Goal: Information Seeking & Learning: Learn about a topic

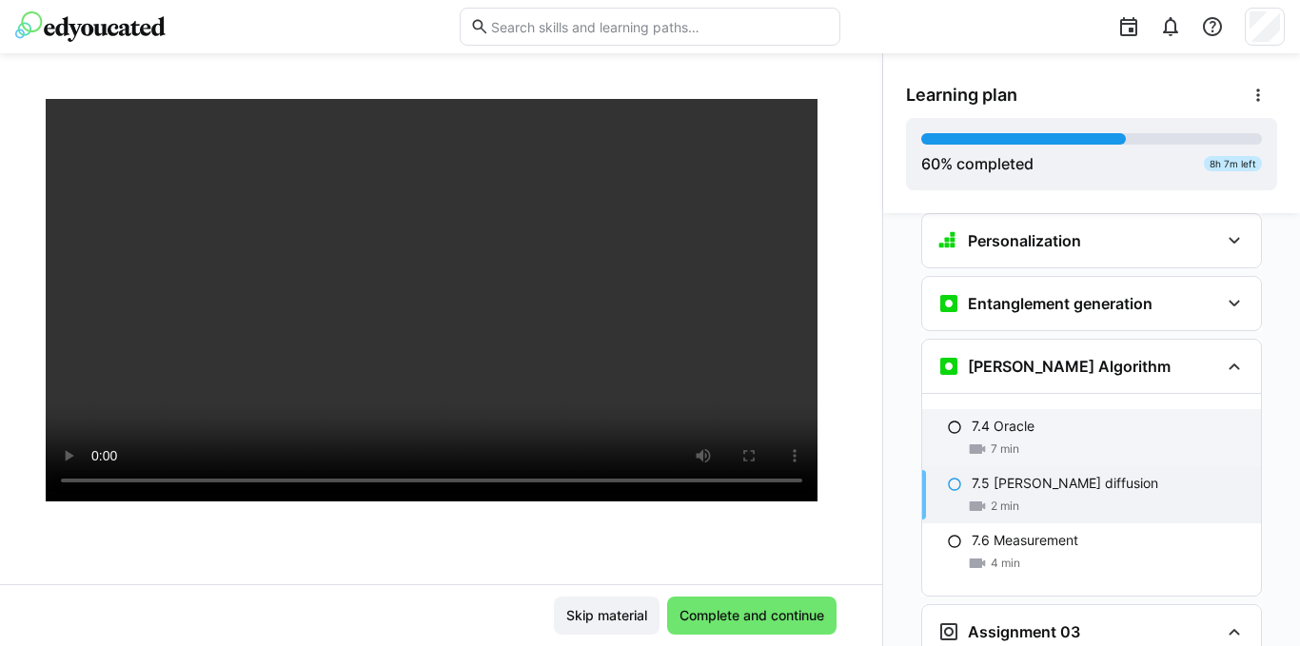
scroll to position [2837, 0]
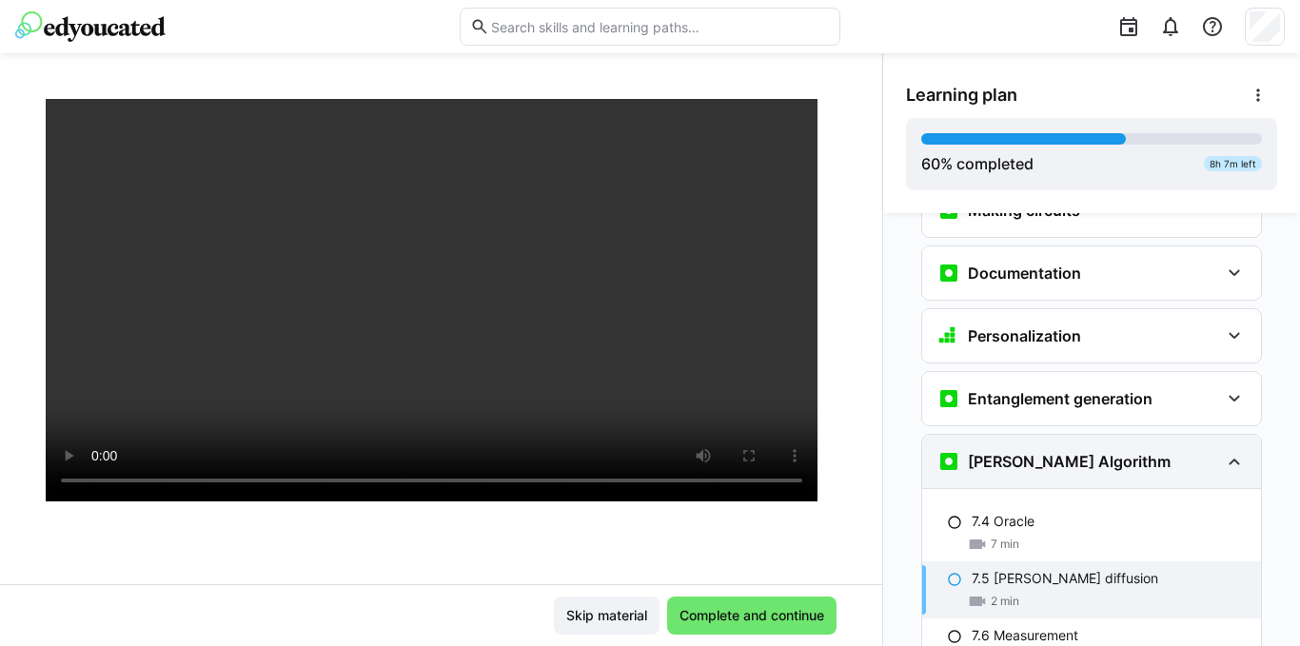
click at [1226, 450] on eds-icon at bounding box center [1234, 461] width 23 height 23
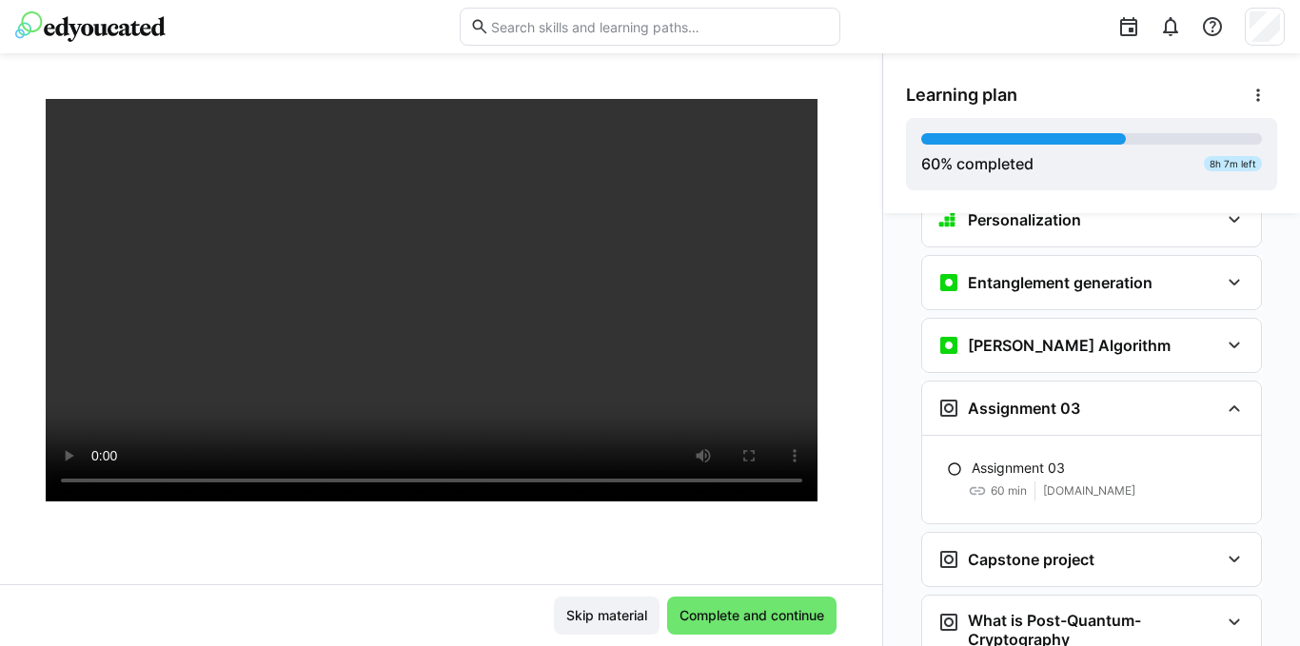
scroll to position [2933, 0]
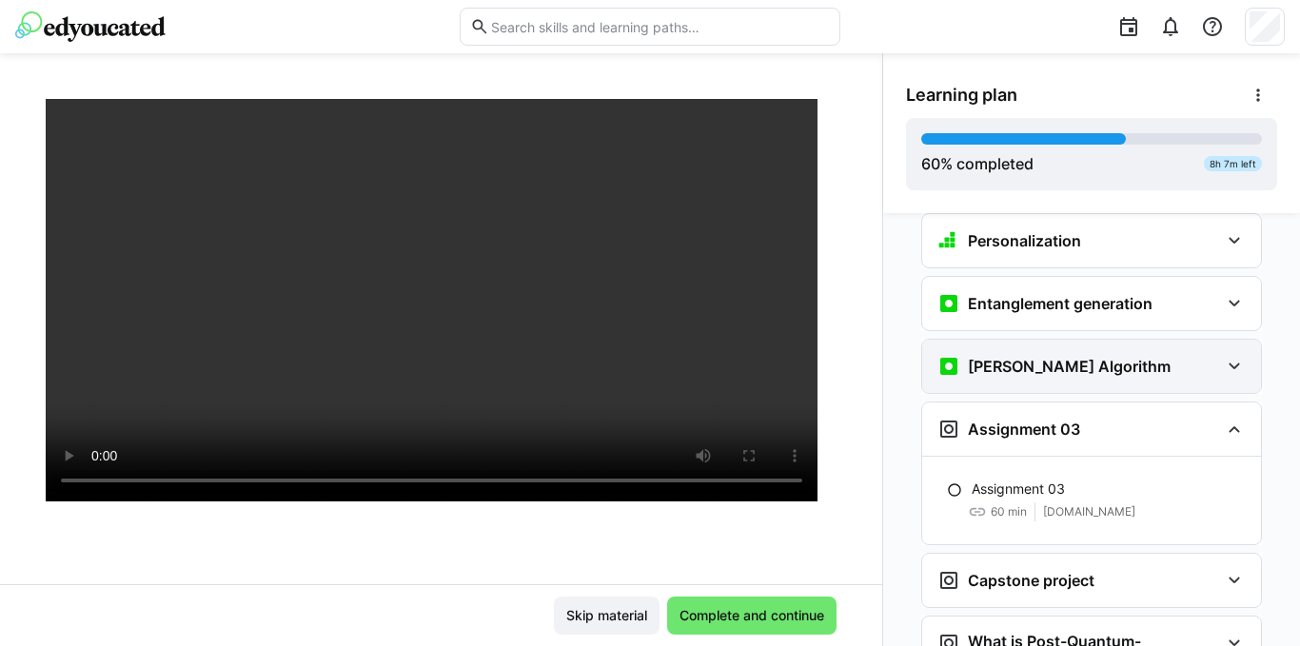
click at [1223, 355] on eds-icon at bounding box center [1234, 366] width 23 height 23
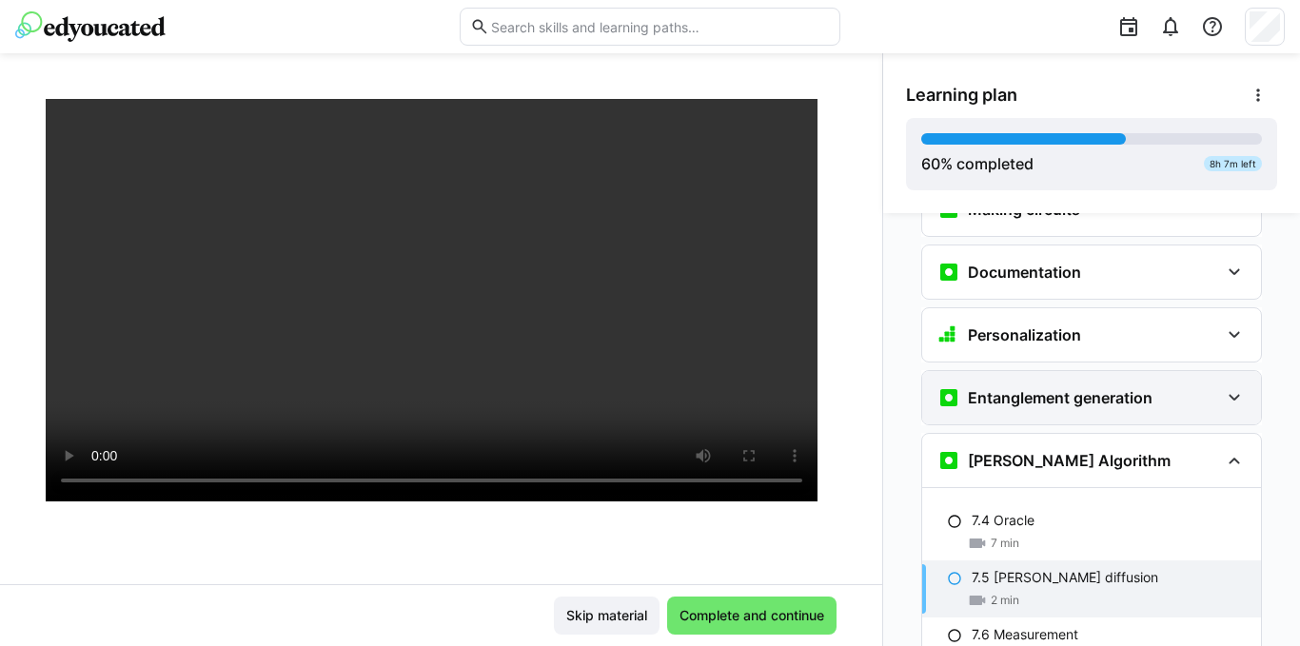
scroll to position [2837, 0]
click at [1216, 380] on div "Entanglement generation" at bounding box center [1091, 398] width 339 height 53
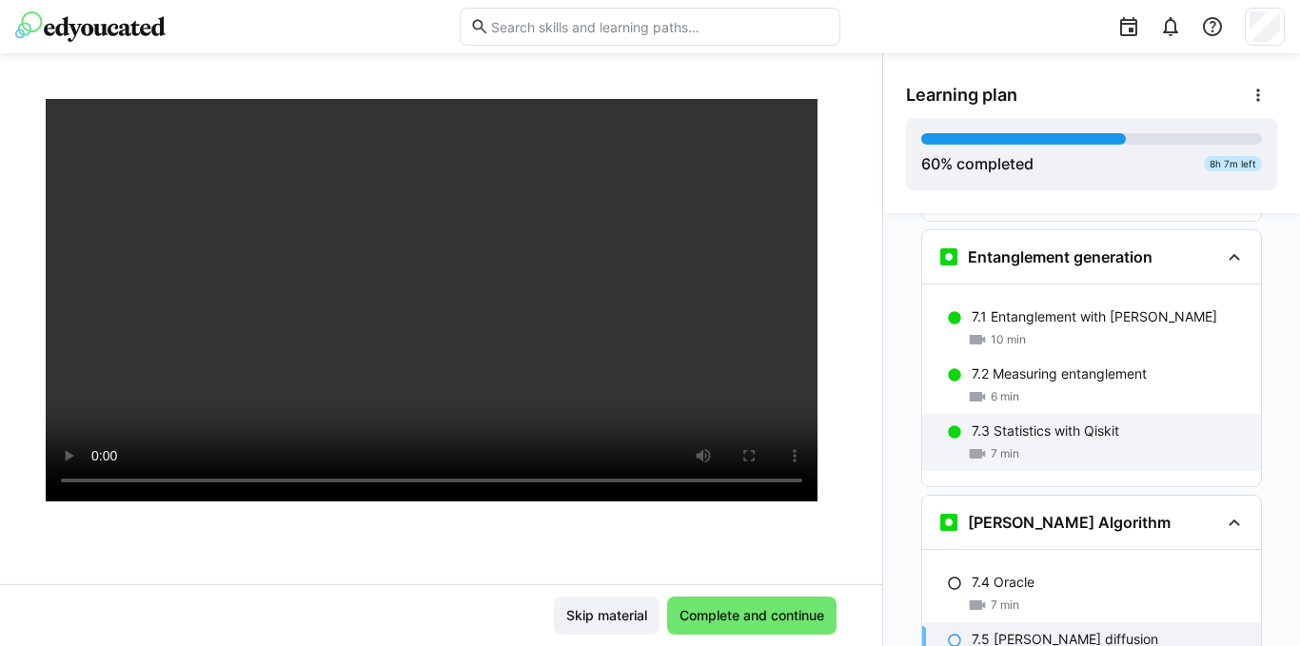
scroll to position [2933, 0]
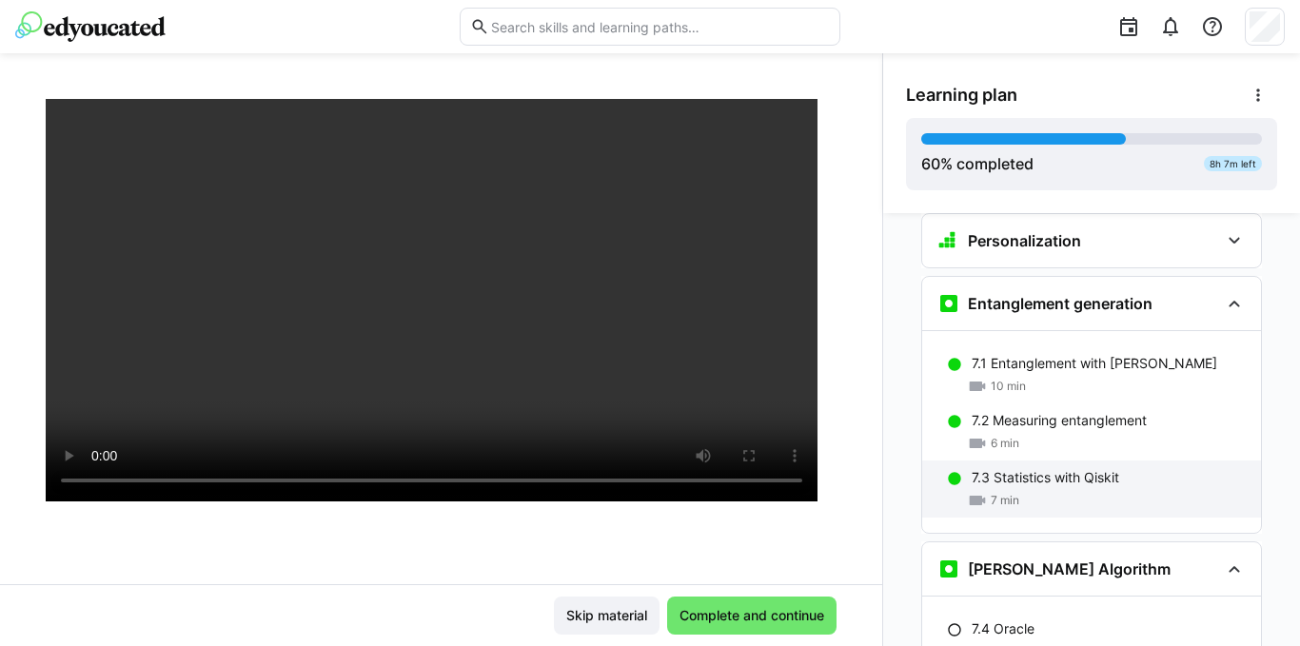
click at [1077, 468] on p "7.3 Statistics with Qiskit" at bounding box center [1044, 477] width 147 height 19
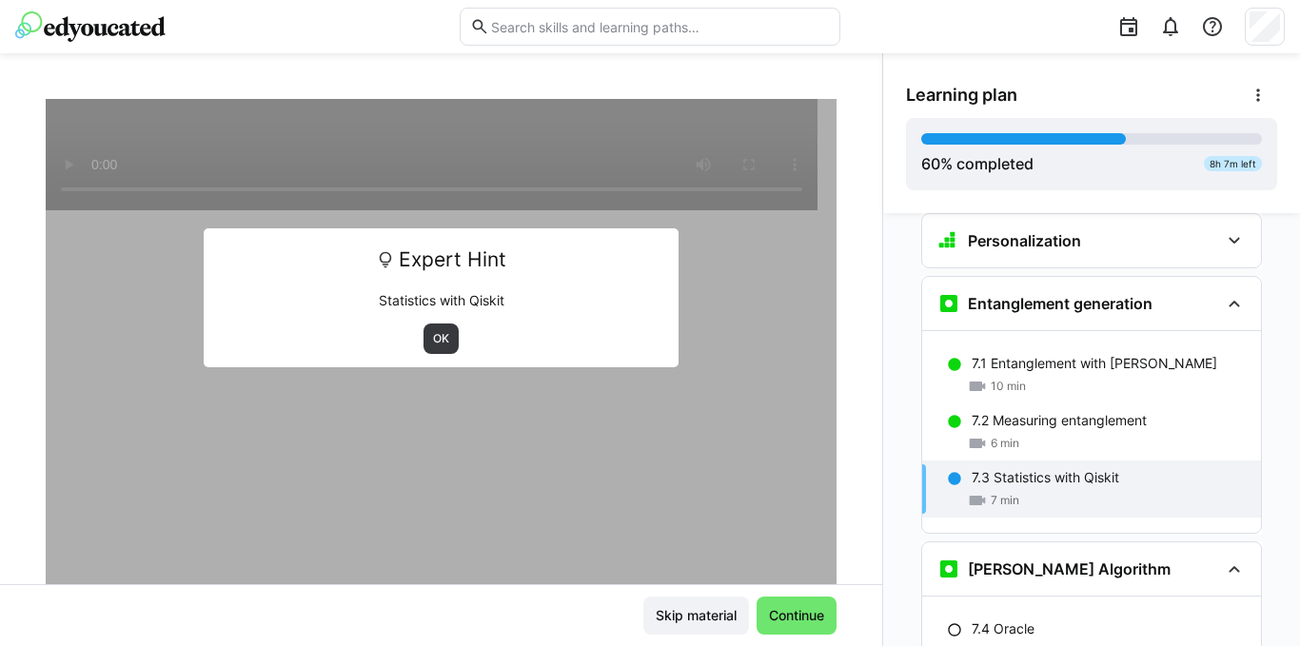
scroll to position [2965, 0]
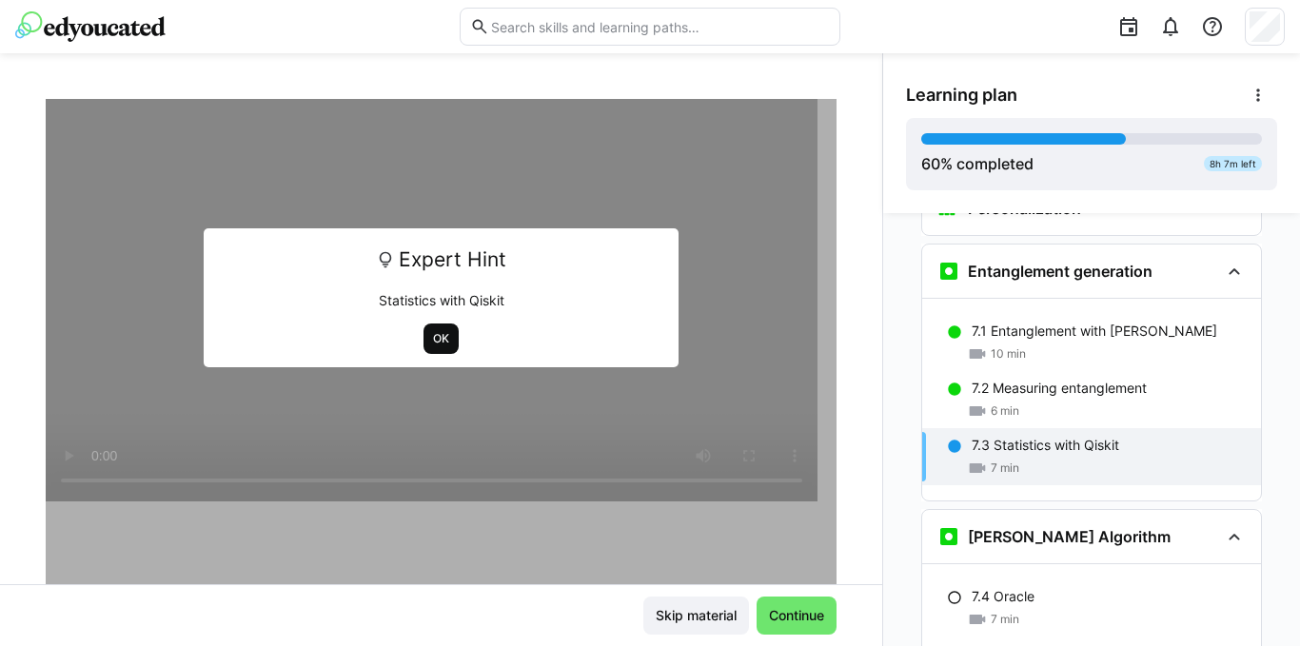
click at [426, 328] on span "OK" at bounding box center [440, 339] width 35 height 30
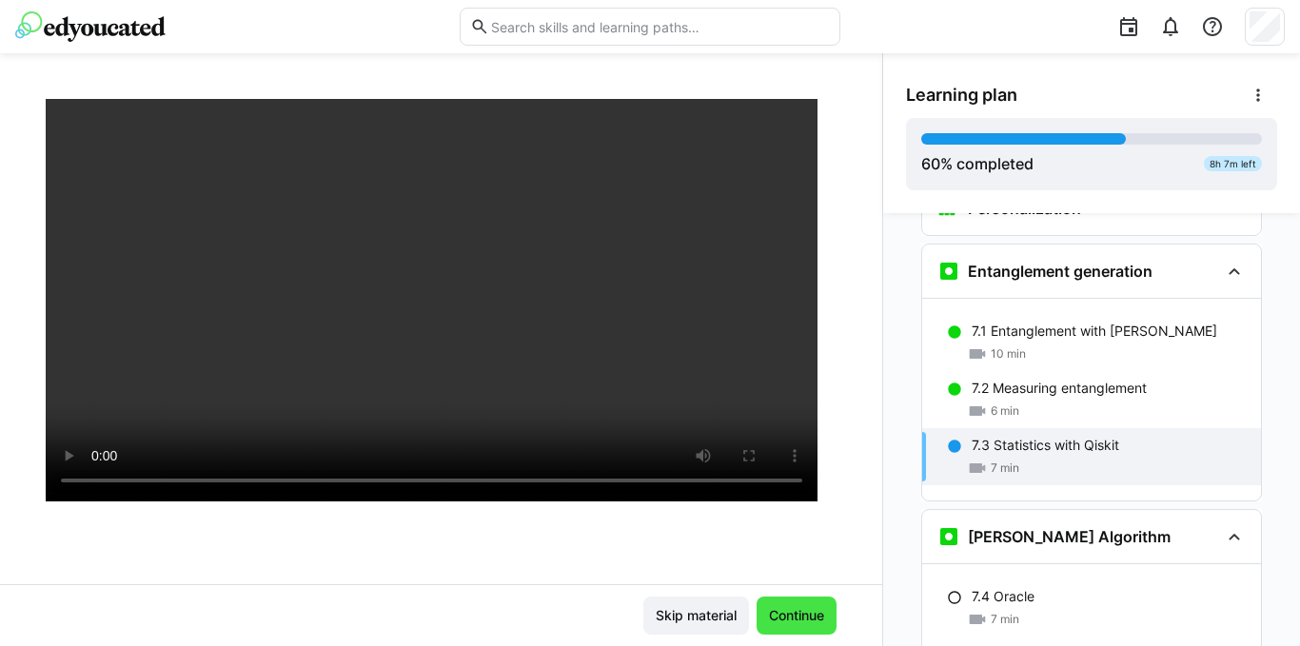
click at [775, 610] on span "Continue" at bounding box center [796, 615] width 61 height 19
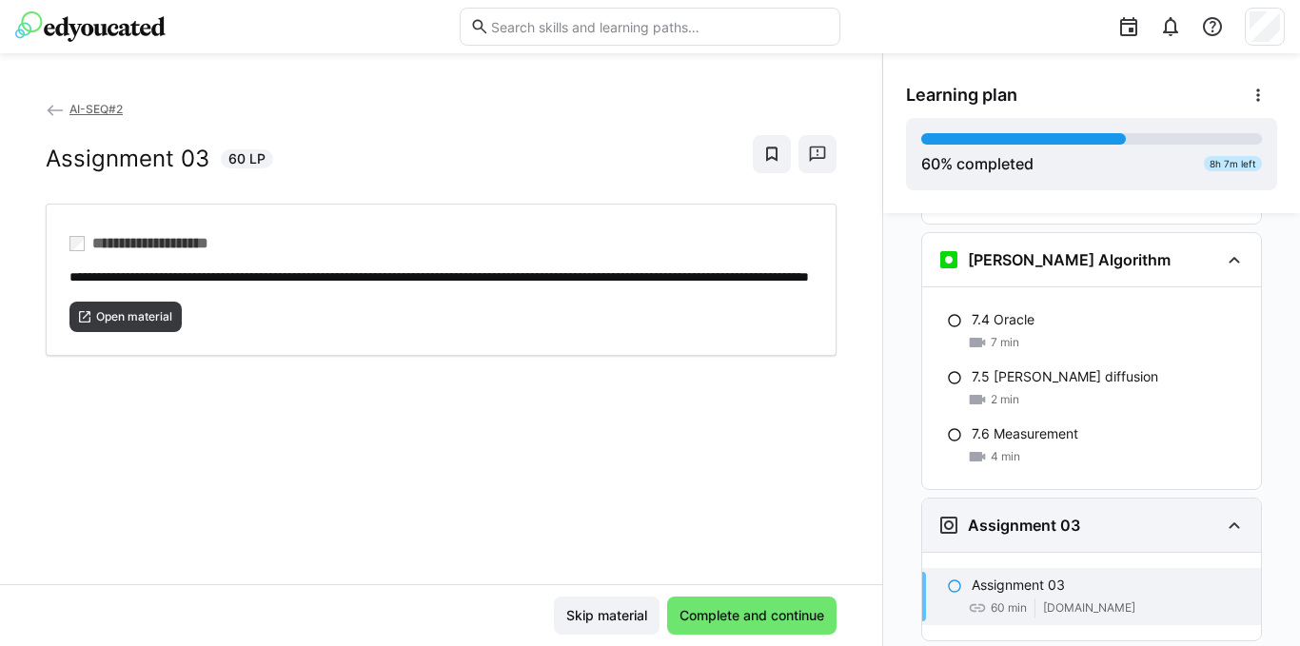
scroll to position [3210, 0]
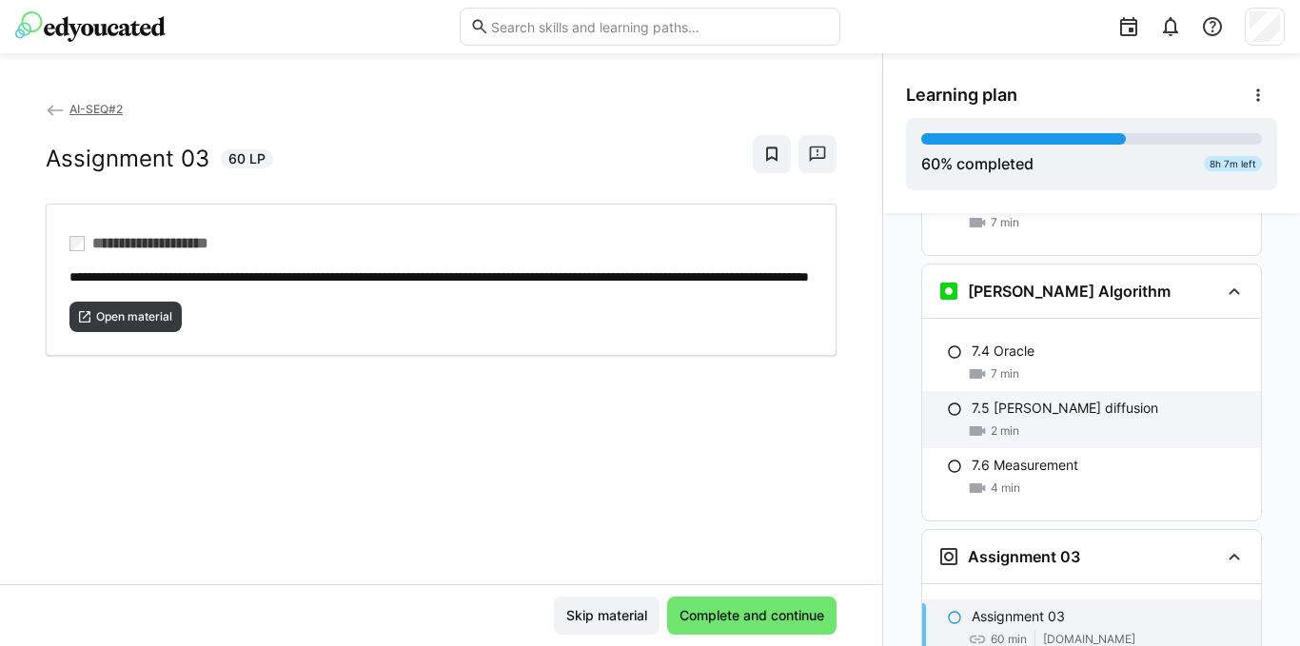
click at [1011, 422] on div "2 min" at bounding box center [1108, 431] width 274 height 19
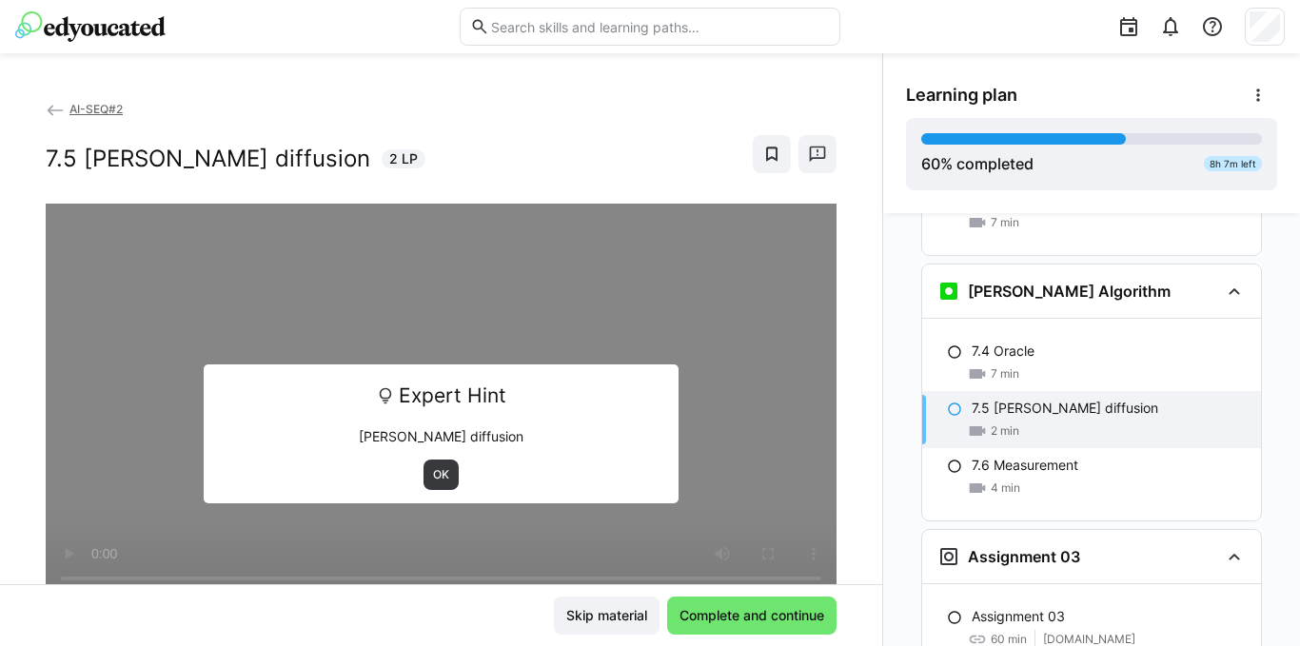
scroll to position [3230, 0]
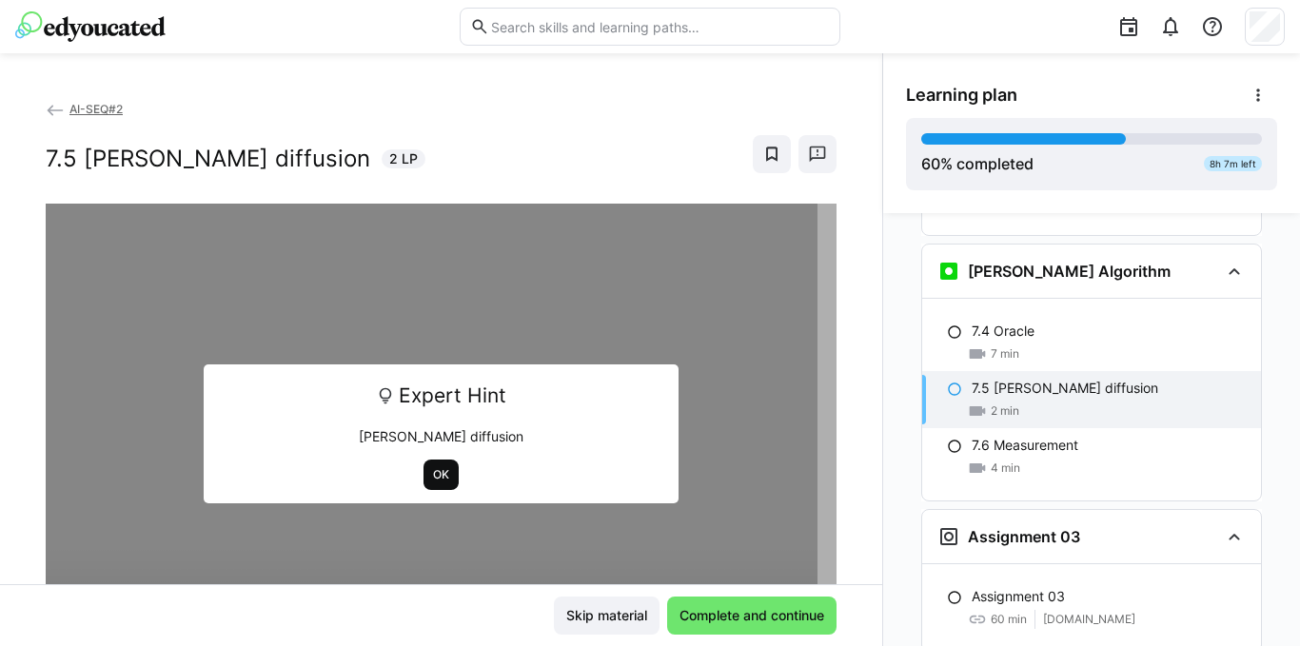
click at [434, 470] on span "OK" at bounding box center [441, 474] width 20 height 15
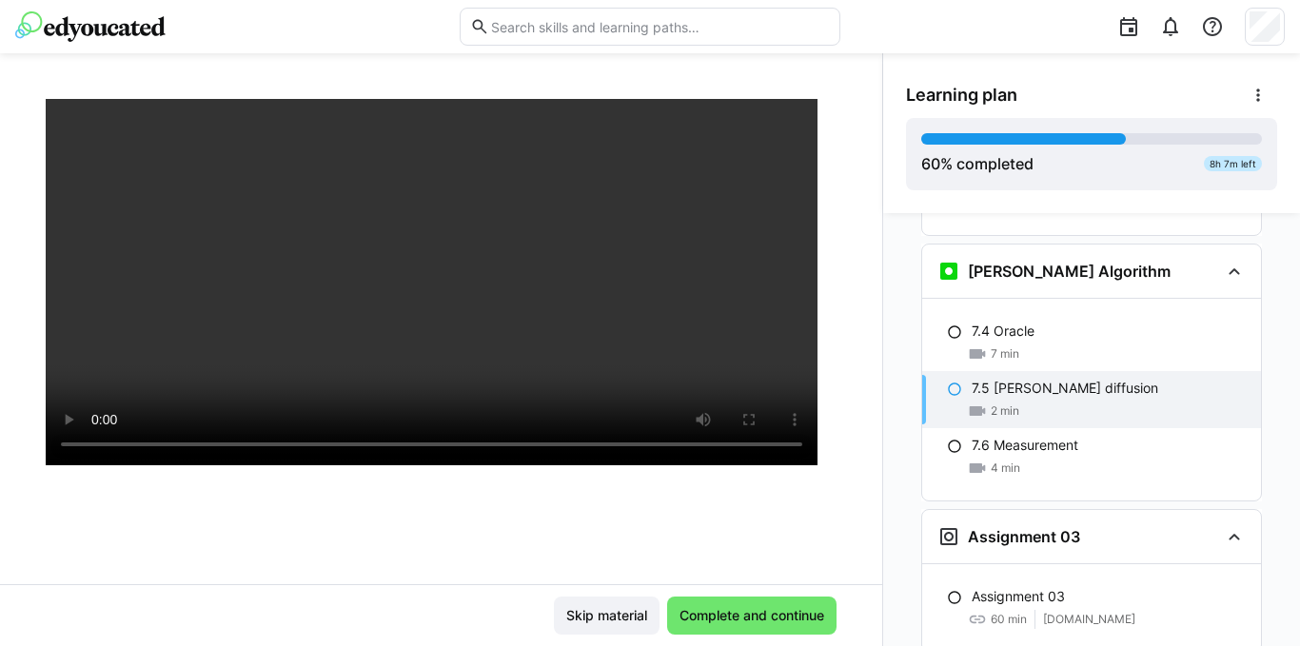
scroll to position [190, 0]
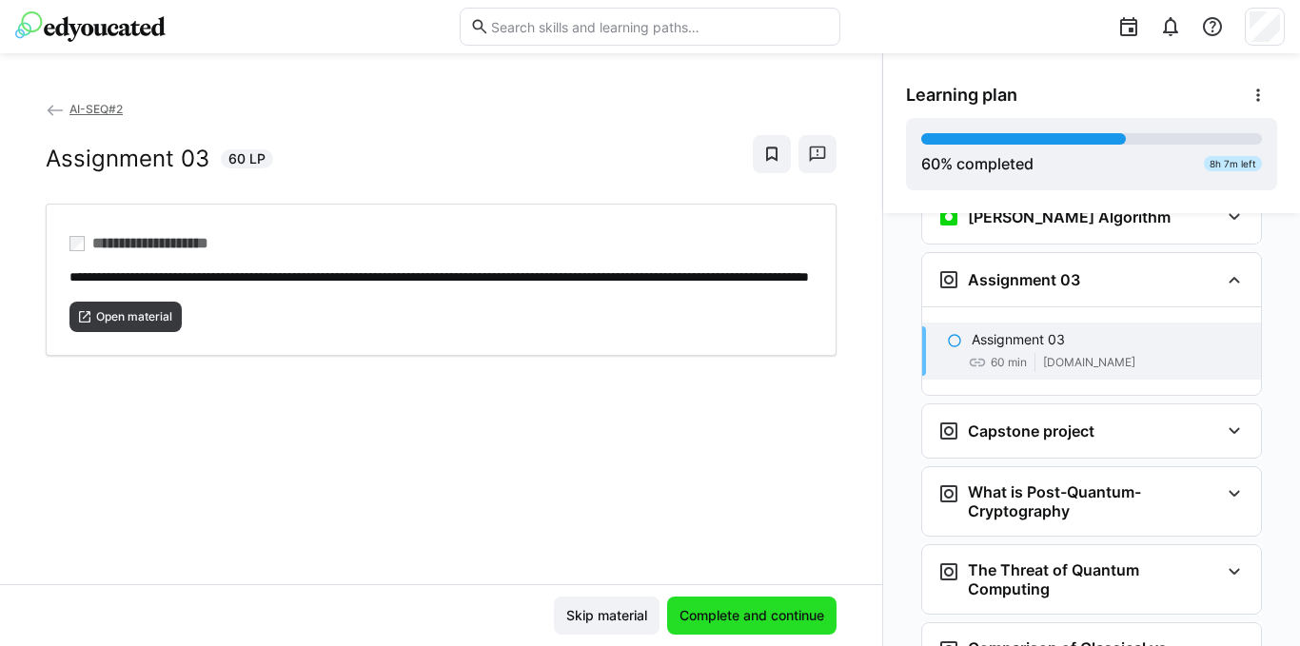
click at [720, 627] on span "Complete and continue" at bounding box center [751, 616] width 169 height 38
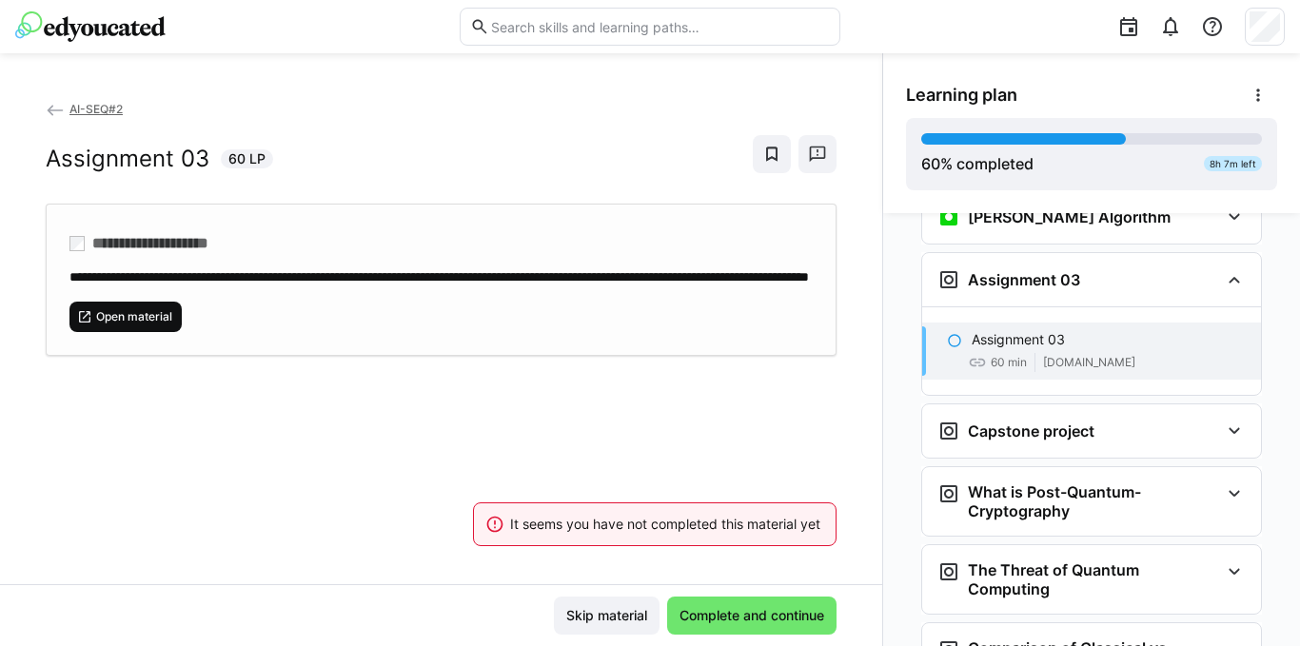
click at [126, 325] on span "Open material" at bounding box center [125, 317] width 112 height 30
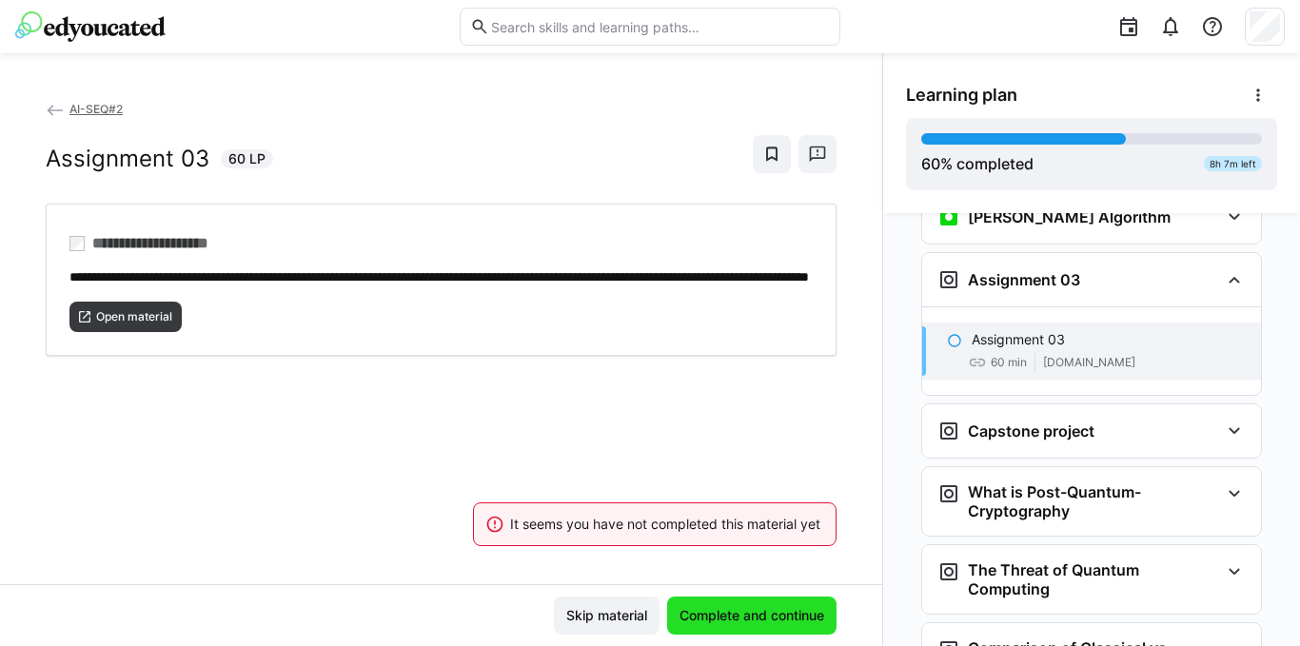
click at [700, 603] on span "Complete and continue" at bounding box center [751, 616] width 169 height 38
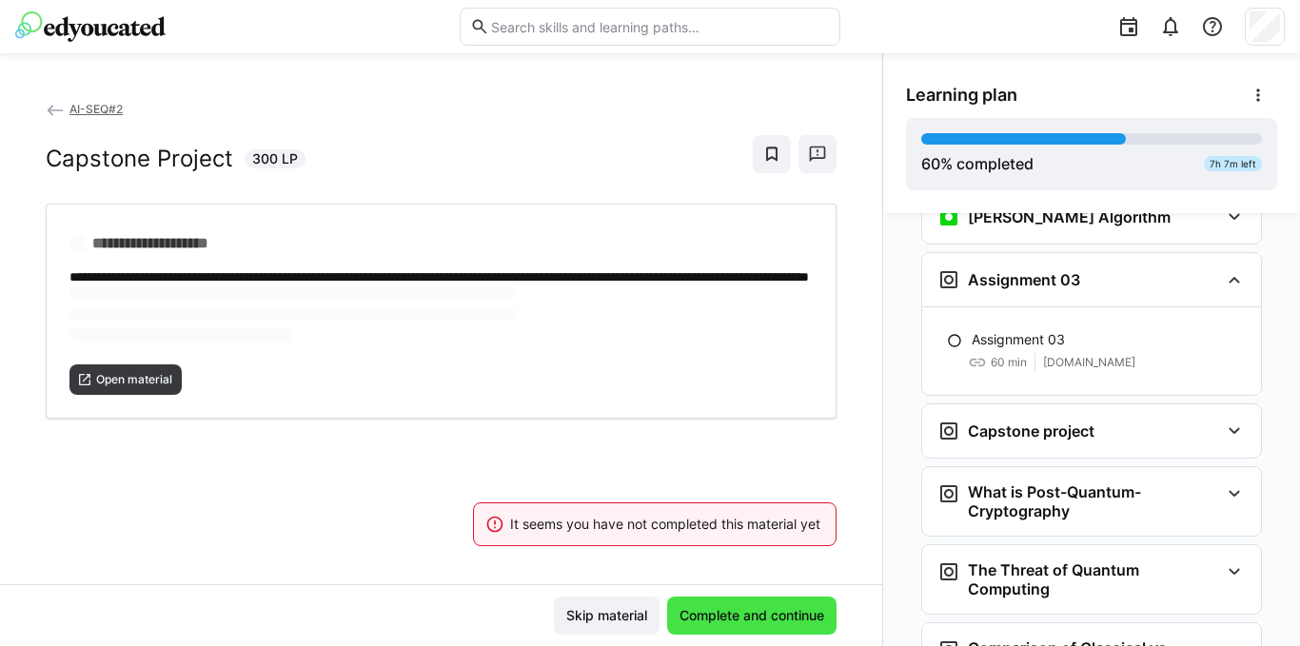
click at [723, 614] on span "Complete and continue" at bounding box center [752, 615] width 150 height 19
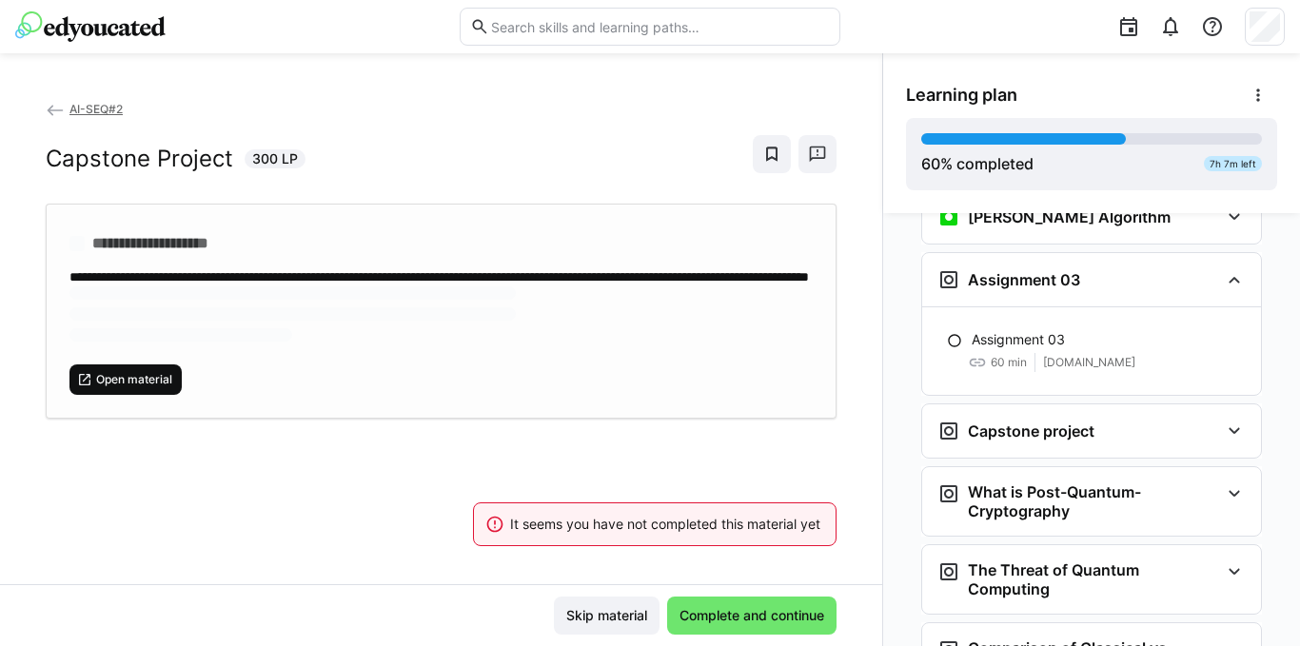
click at [141, 387] on span "Open material" at bounding box center [134, 379] width 80 height 15
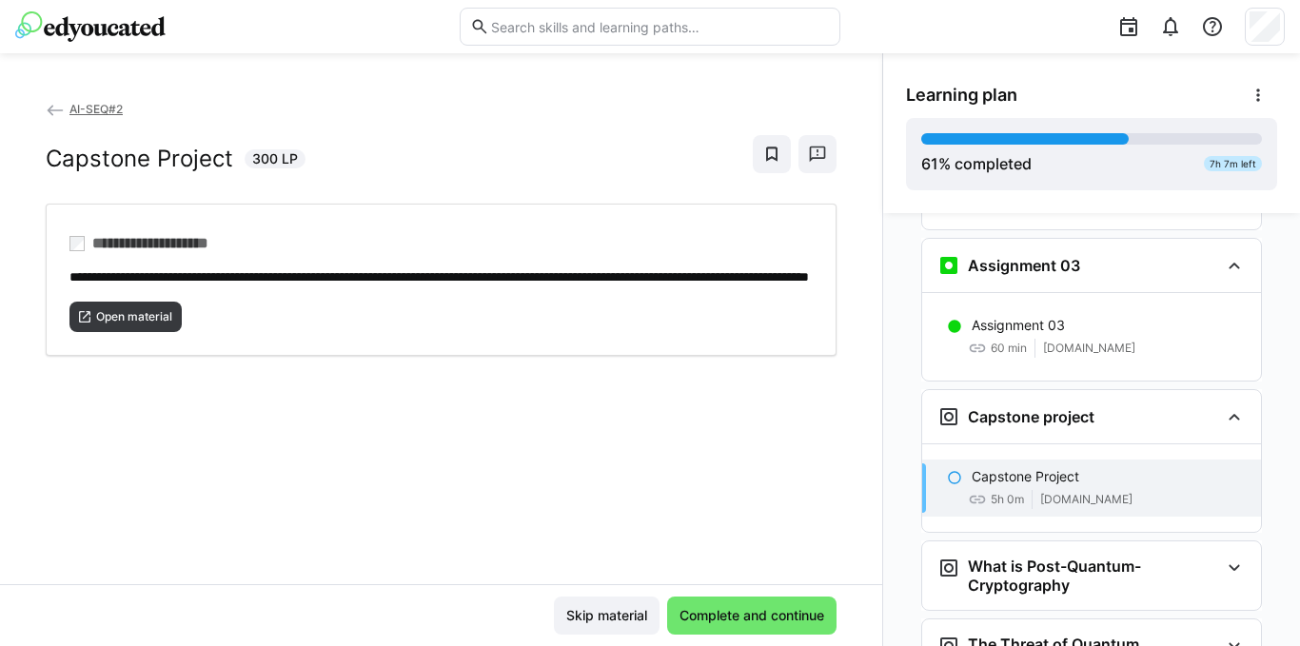
scroll to position [3030, 0]
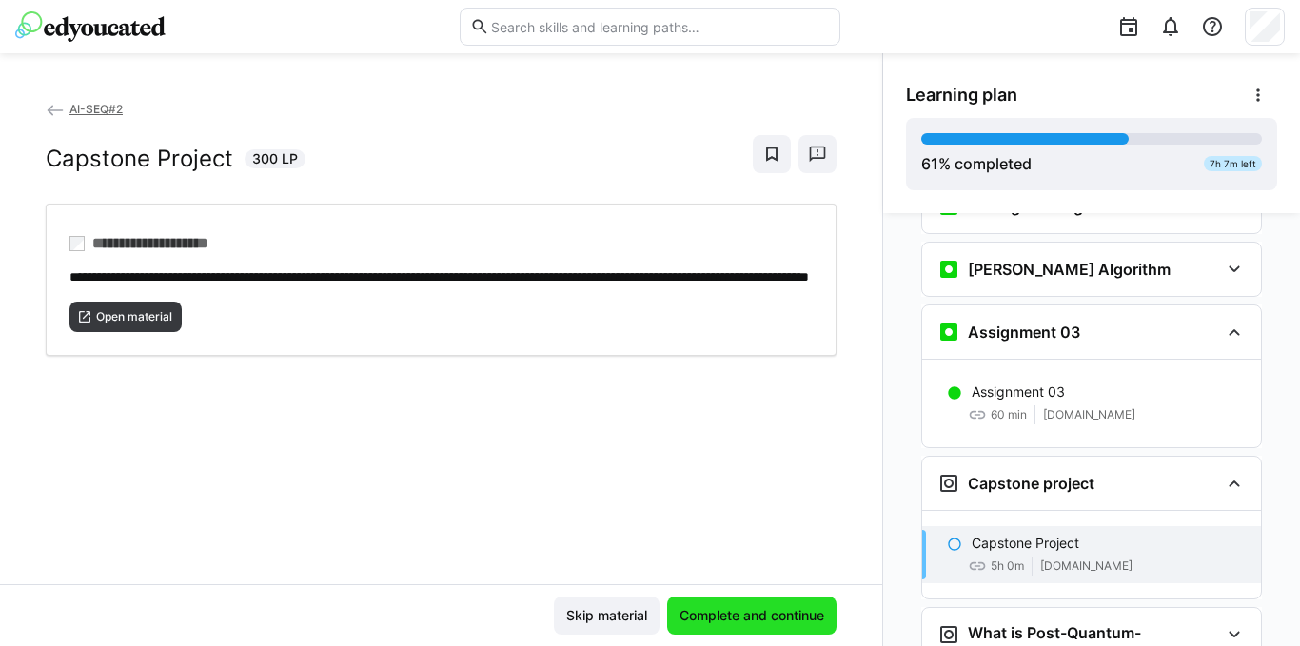
click at [733, 603] on span "Complete and continue" at bounding box center [751, 616] width 169 height 38
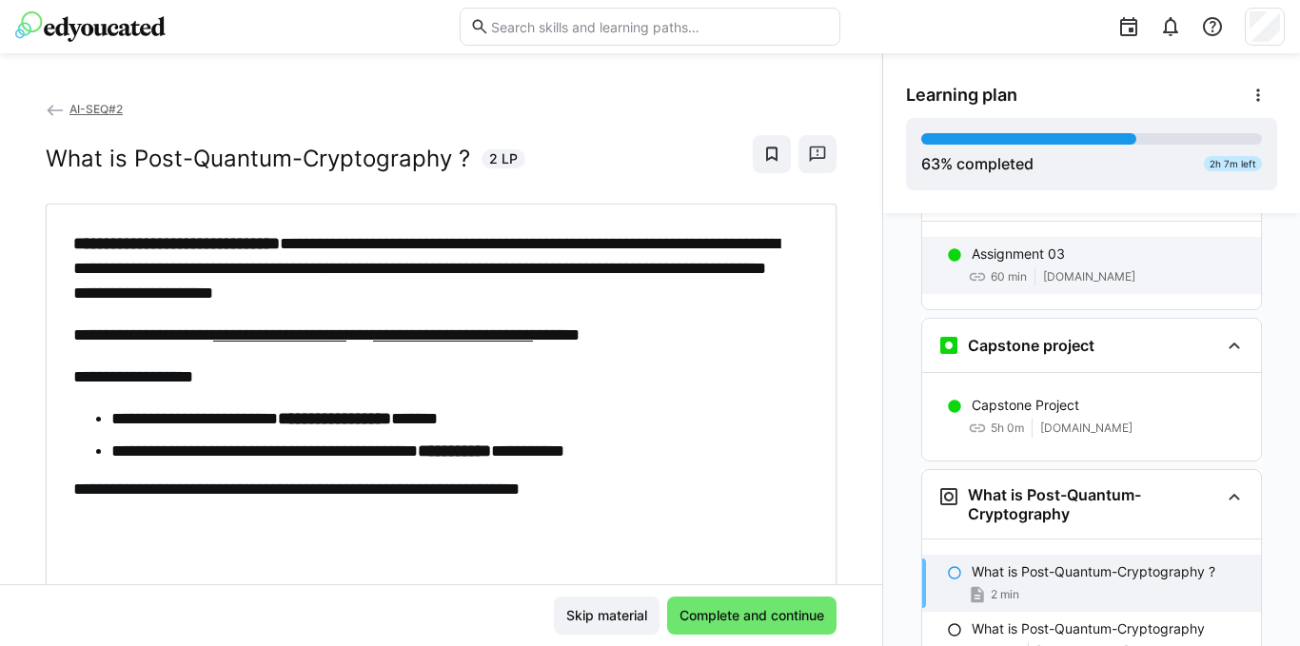
scroll to position [3118, 0]
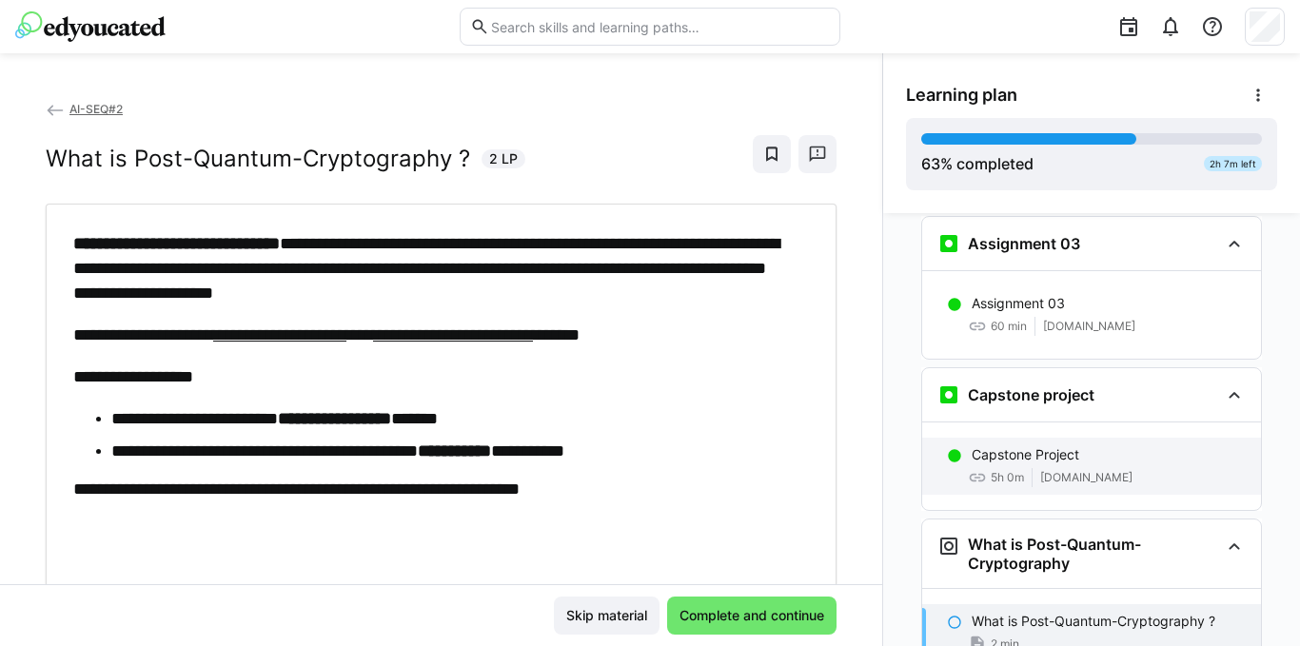
click at [1019, 445] on p "Capstone Project" at bounding box center [1025, 454] width 108 height 19
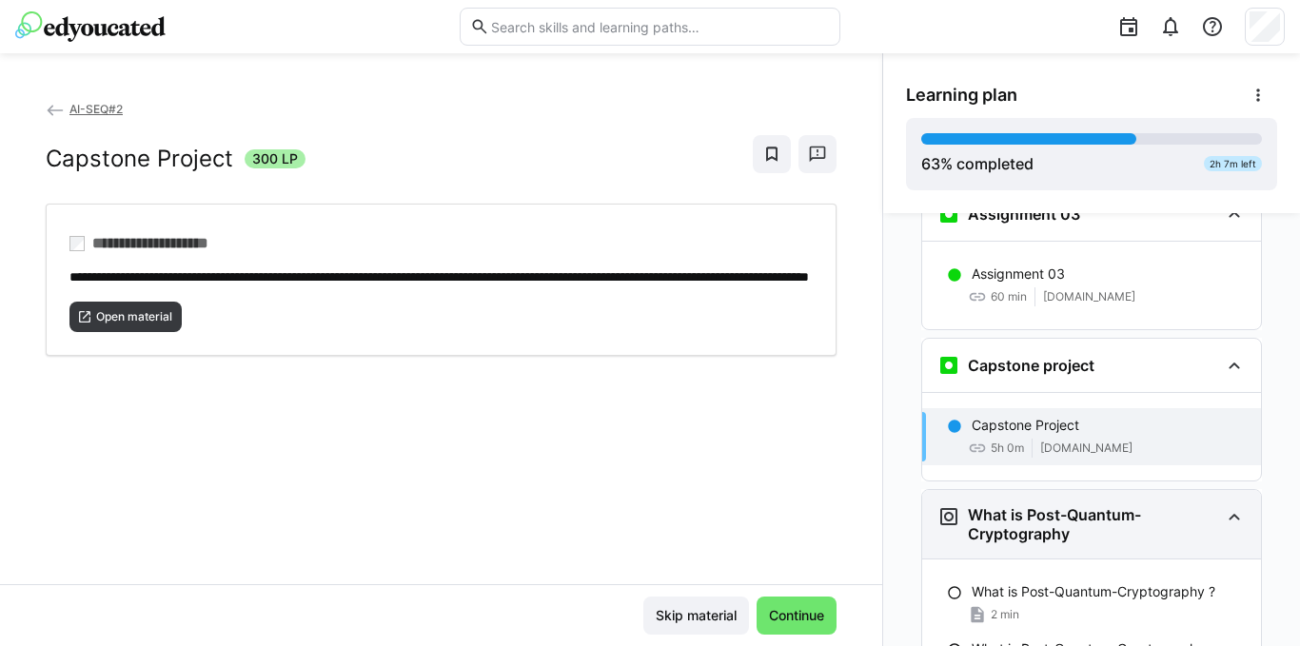
scroll to position [3147, 0]
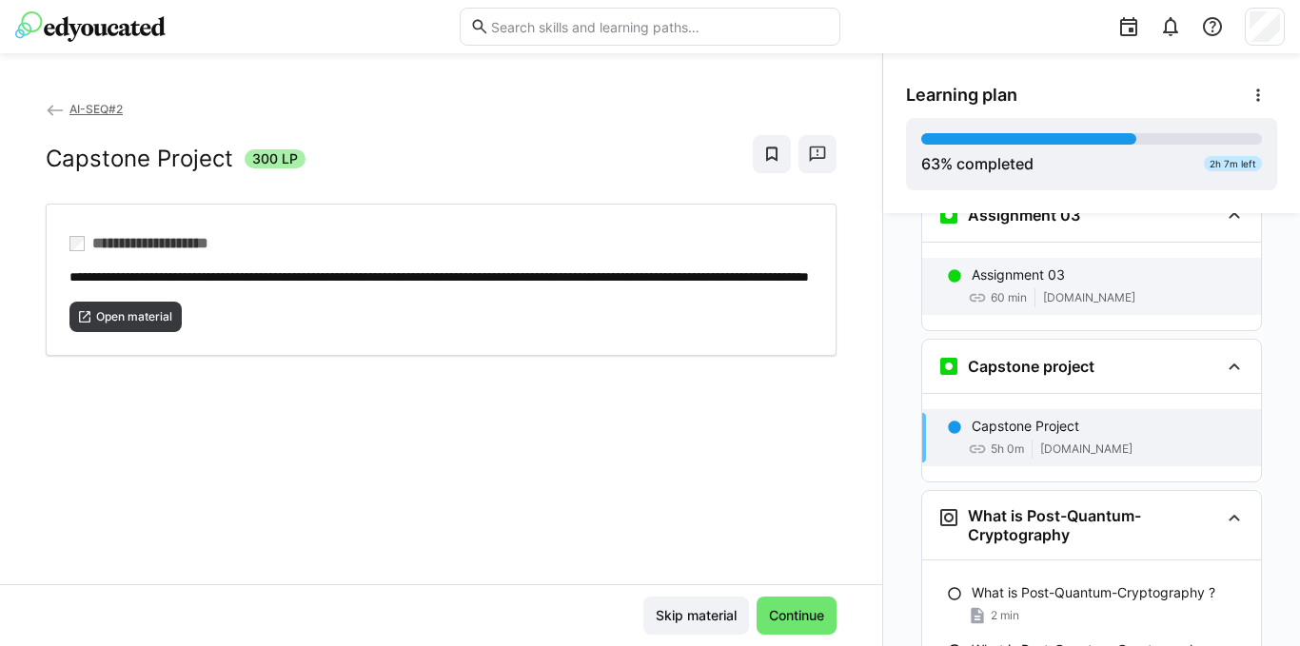
click at [991, 265] on p "Assignment 03" at bounding box center [1017, 274] width 93 height 19
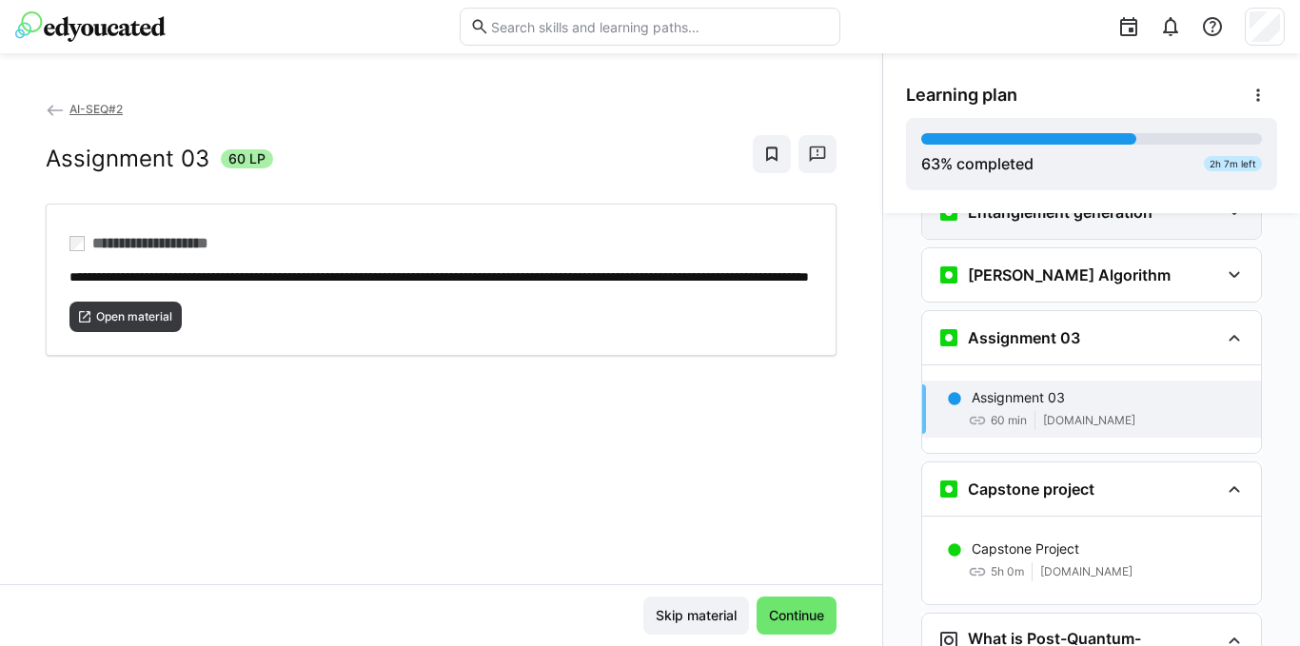
scroll to position [2900, 0]
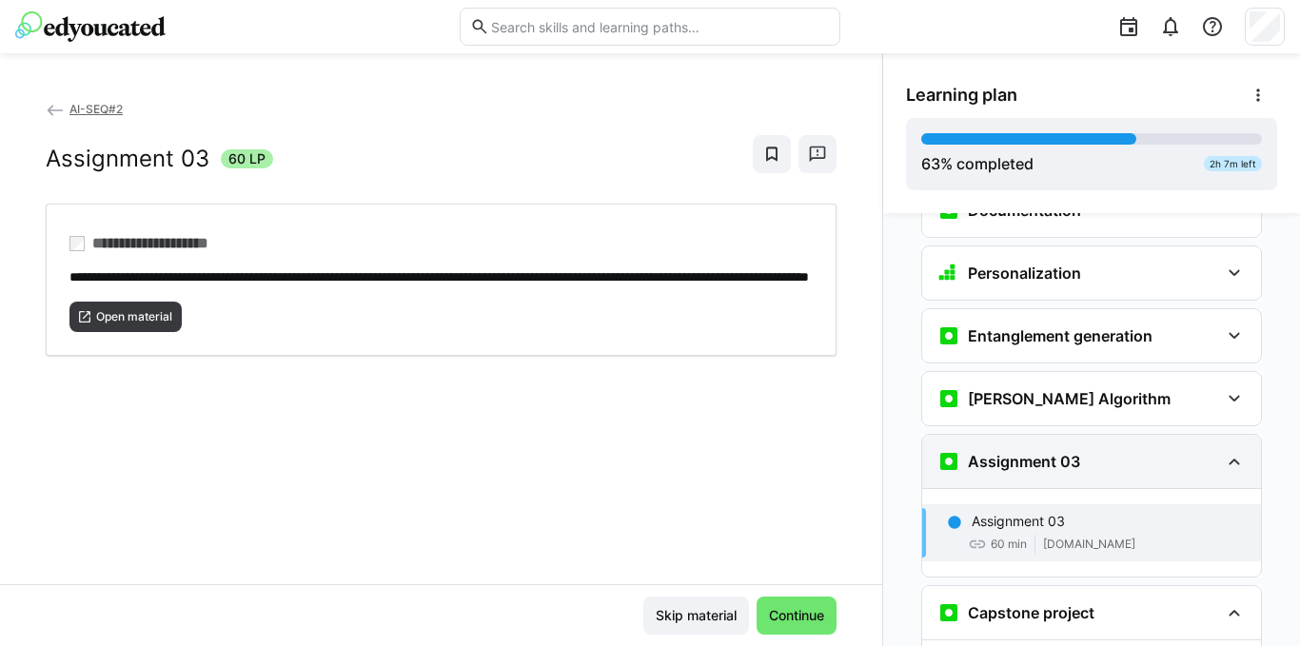
click at [1110, 450] on div "Assignment 03" at bounding box center [1078, 461] width 282 height 23
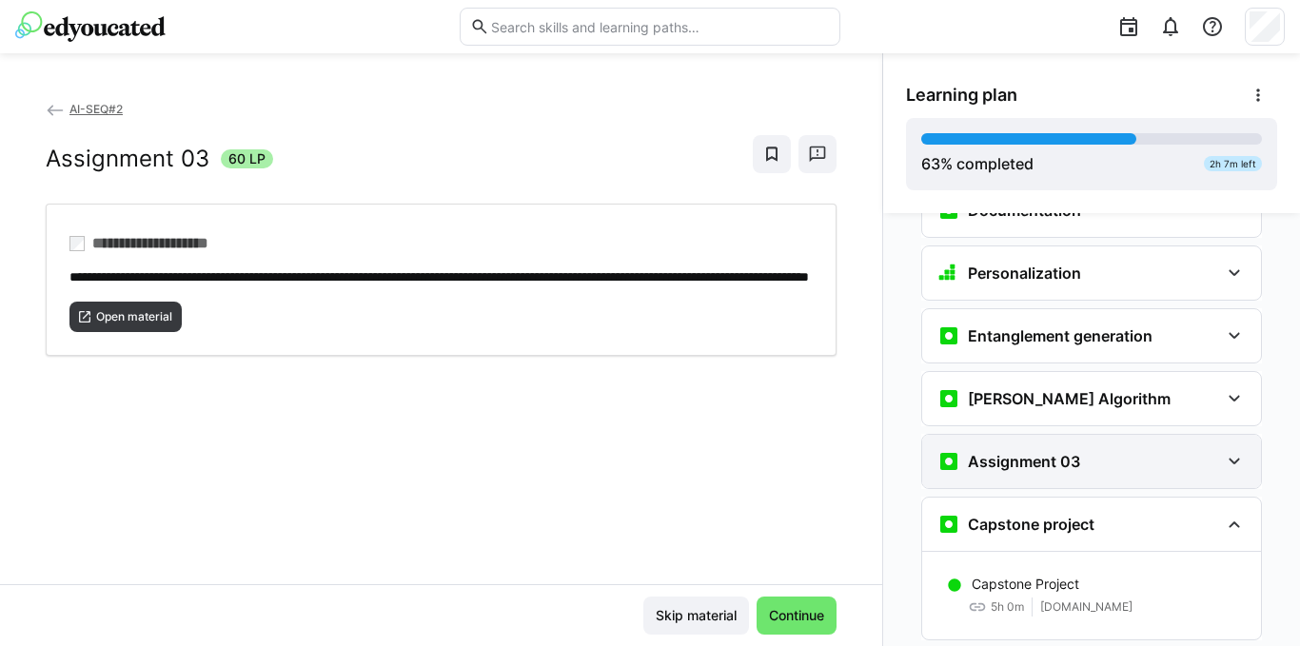
click at [1089, 450] on div "Assignment 03" at bounding box center [1078, 461] width 282 height 23
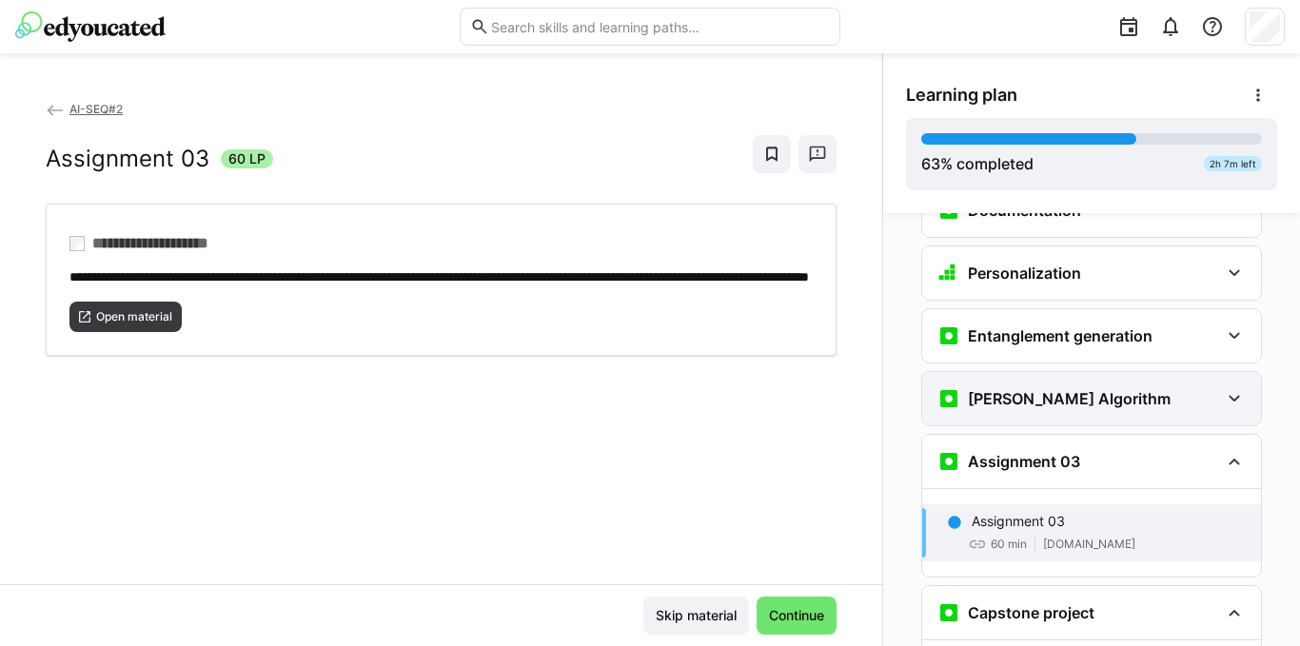
click at [1080, 389] on h3 "[PERSON_NAME] Algorithm" at bounding box center [1069, 398] width 203 height 19
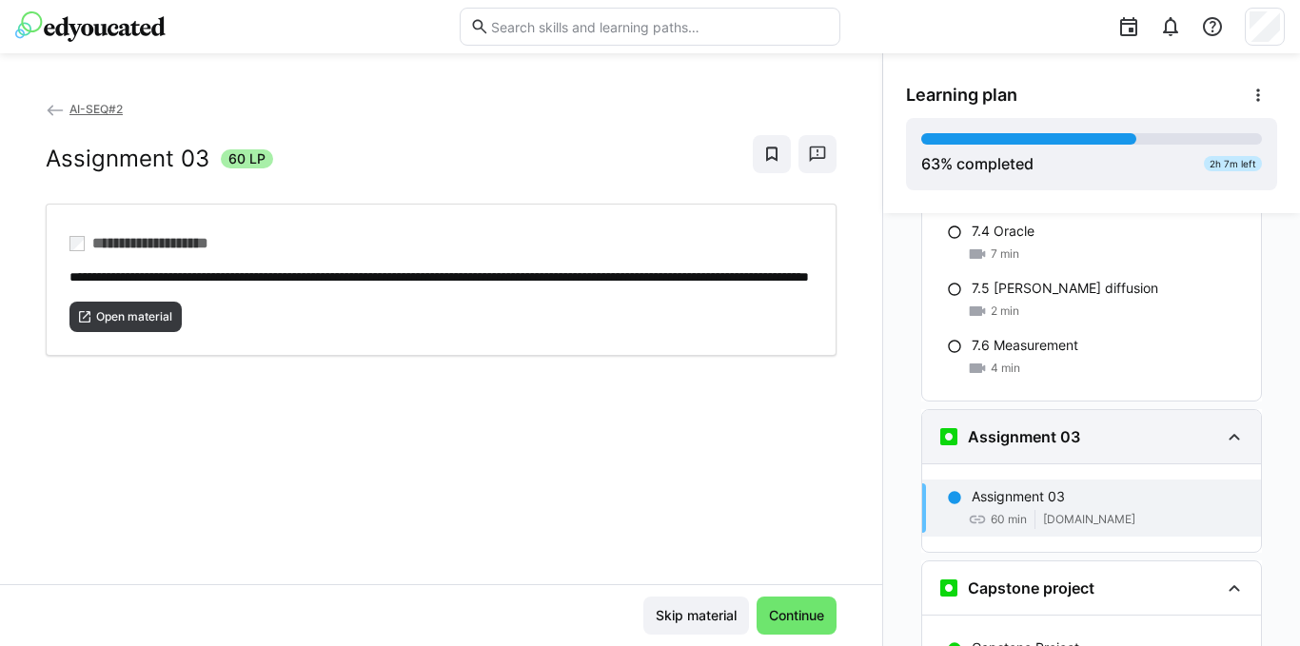
scroll to position [3186, 0]
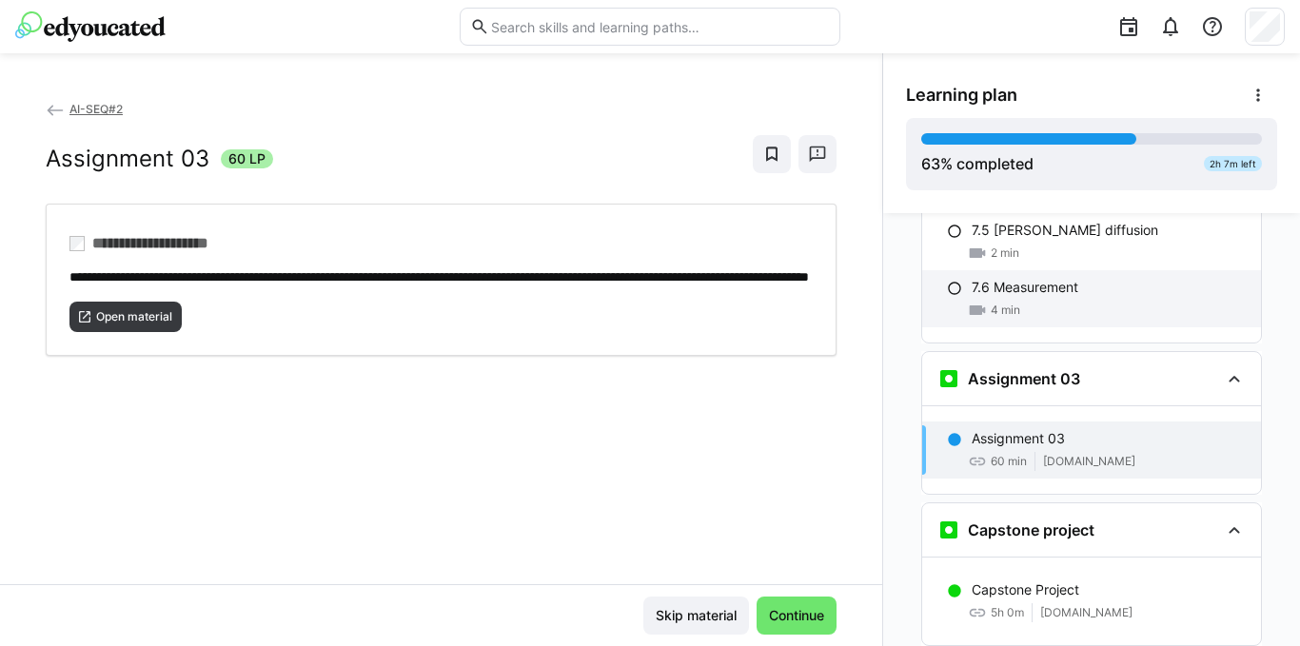
click at [1036, 278] on p "7.6 Measurement" at bounding box center [1024, 287] width 107 height 19
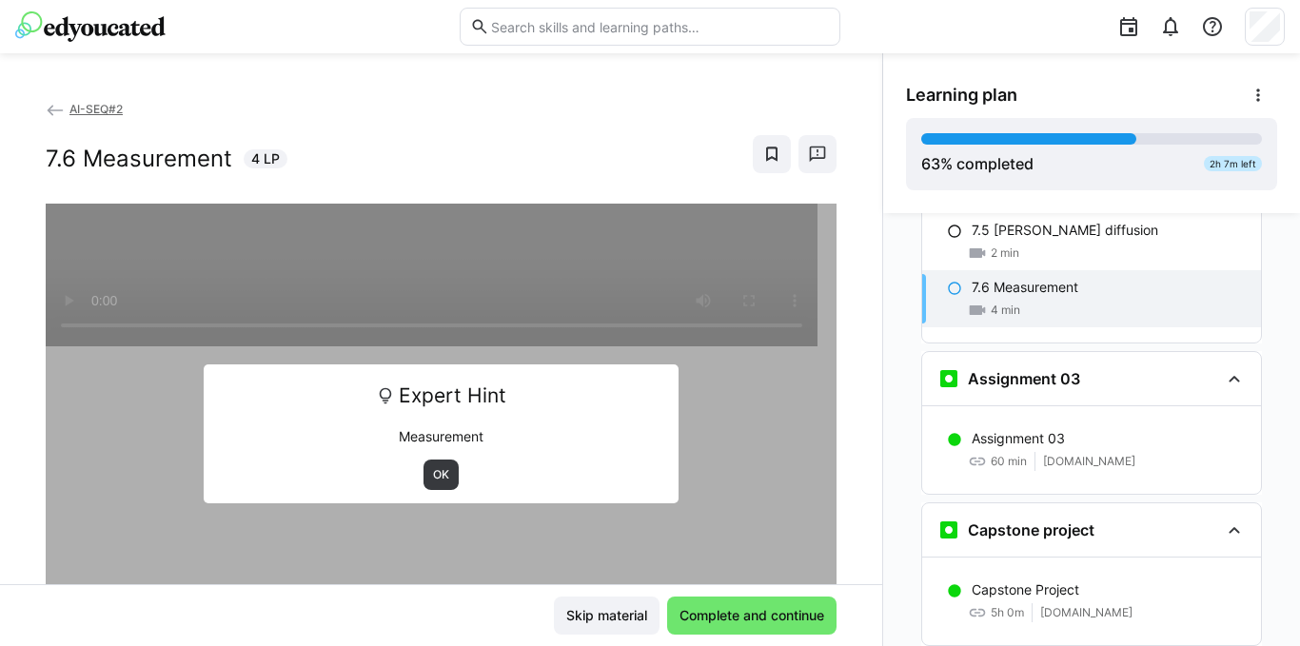
scroll to position [3028, 0]
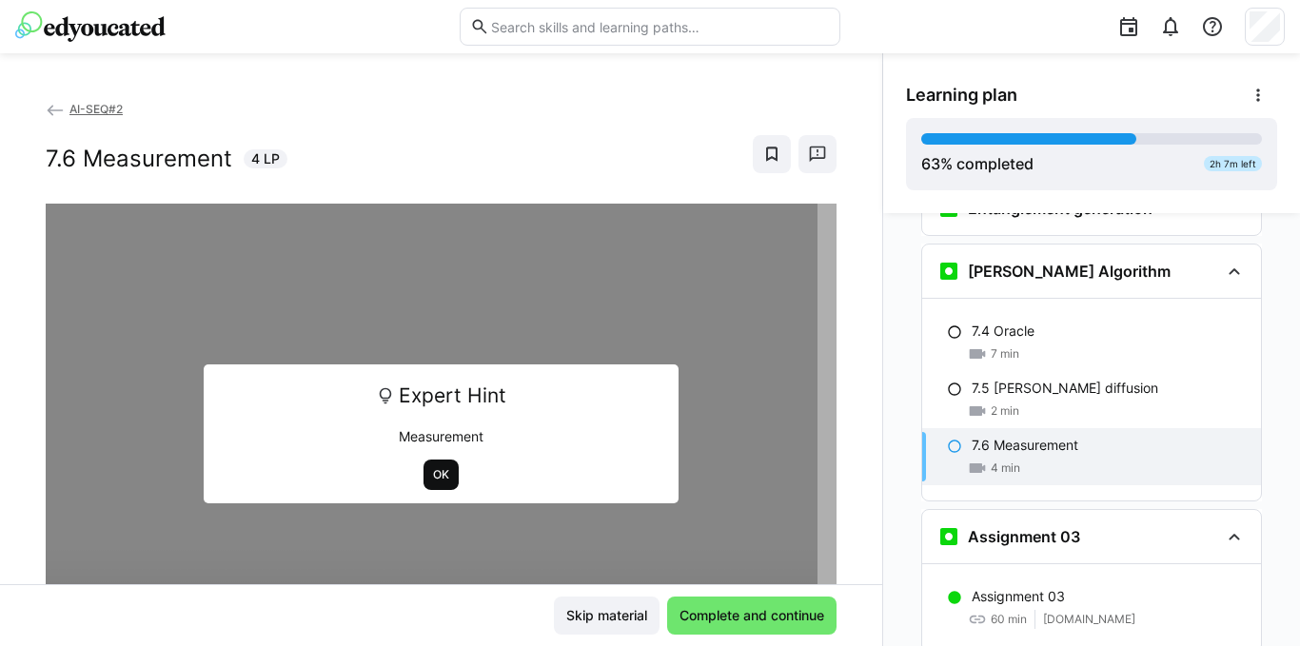
click at [431, 484] on span "OK" at bounding box center [440, 475] width 35 height 30
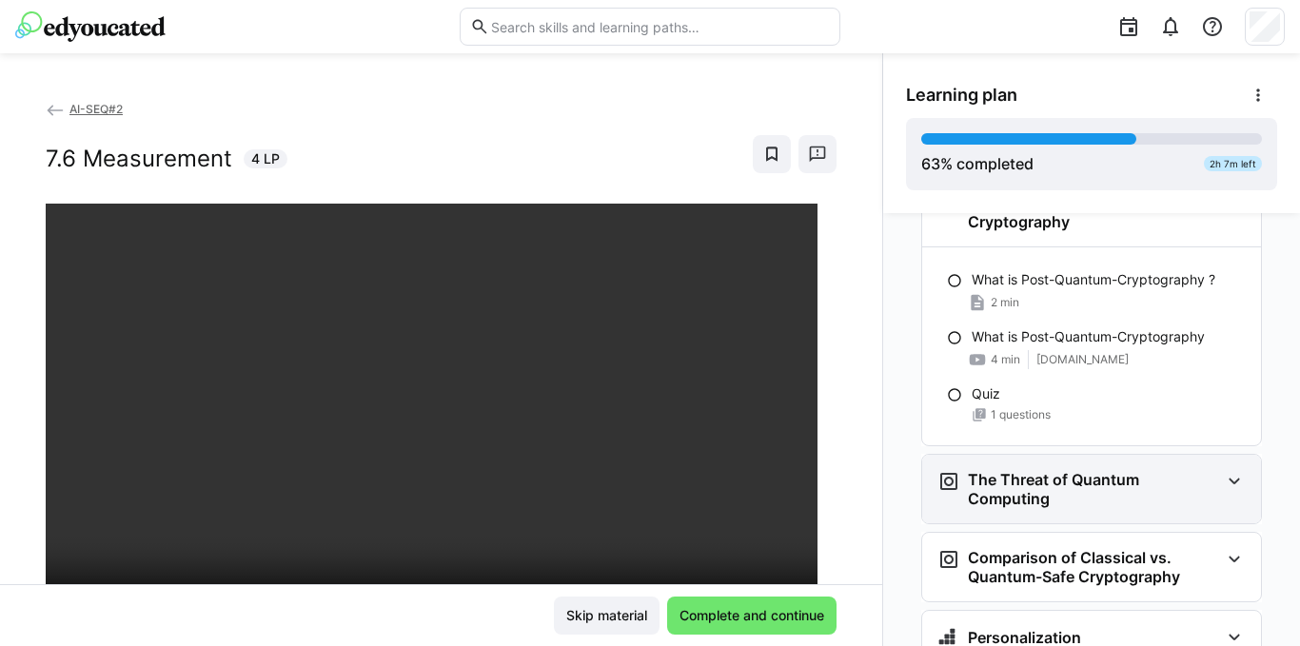
scroll to position [3710, 0]
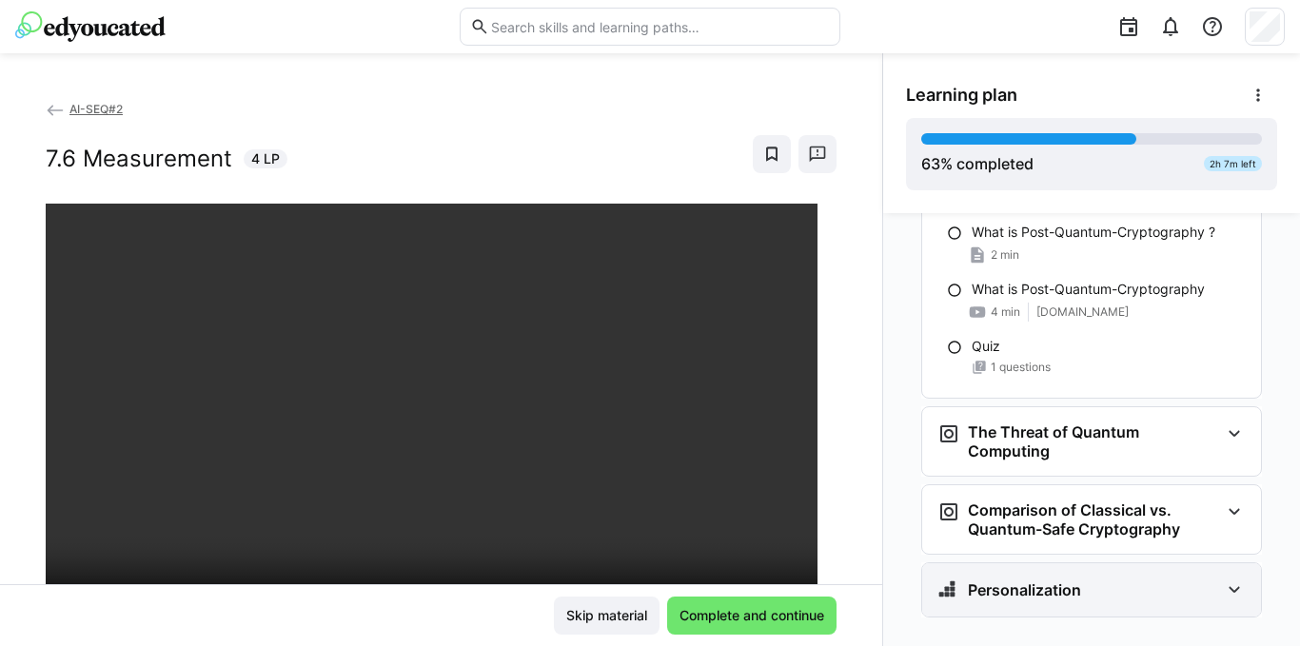
click at [1233, 579] on eds-icon at bounding box center [1234, 590] width 23 height 23
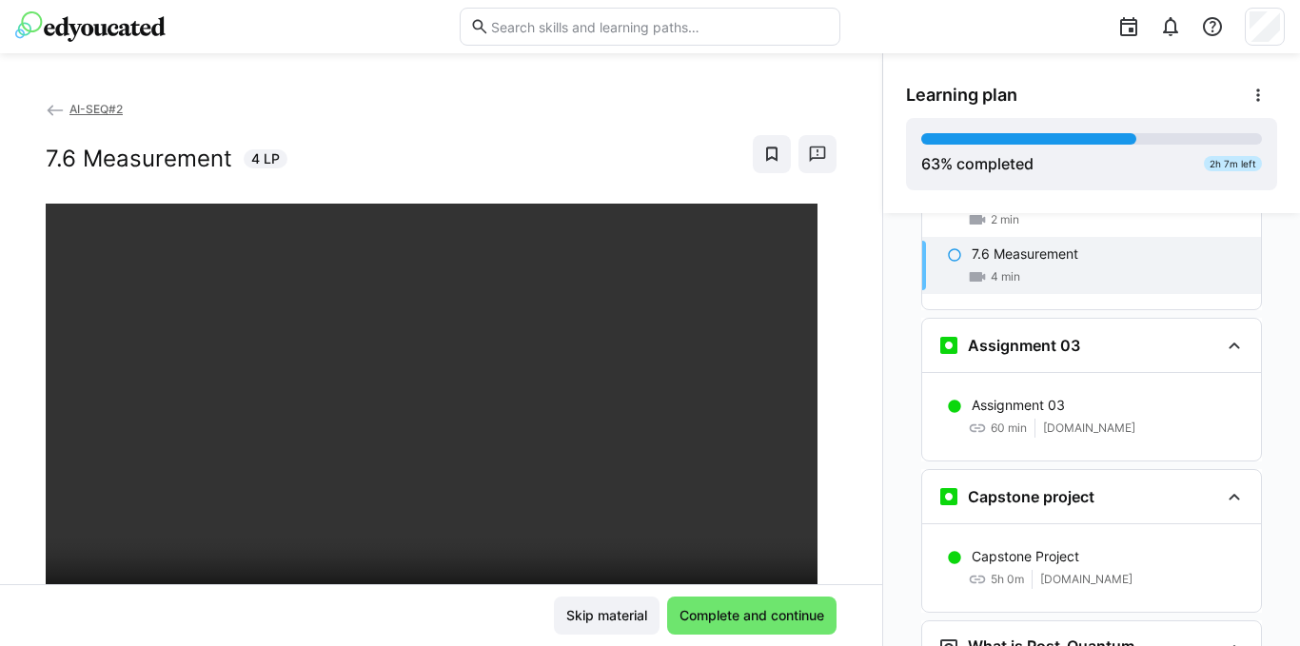
scroll to position [3090, 0]
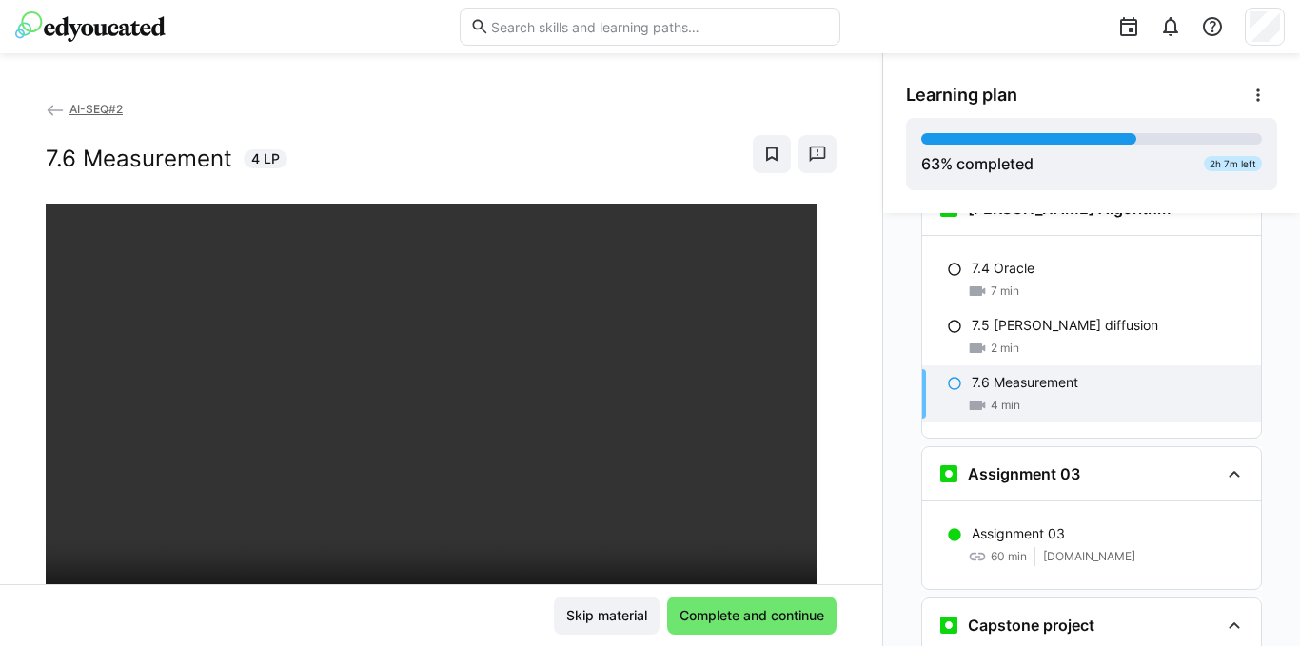
click at [1021, 373] on p "7.6 Measurement" at bounding box center [1024, 382] width 107 height 19
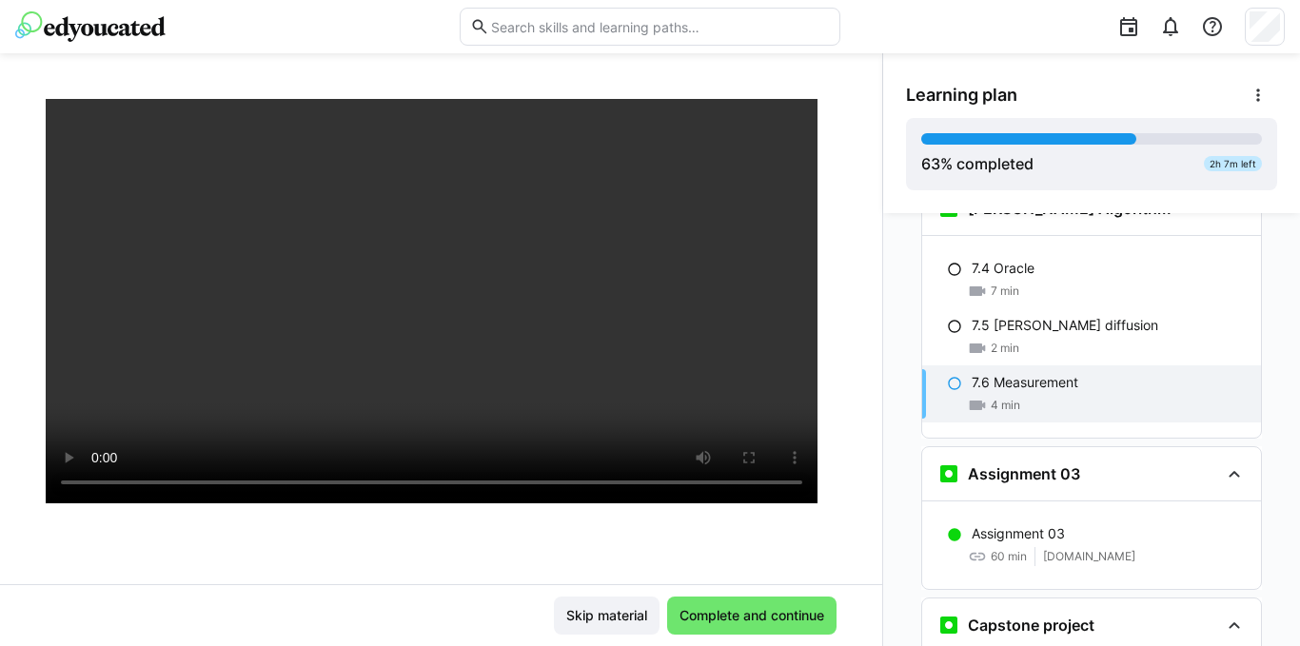
scroll to position [190, 0]
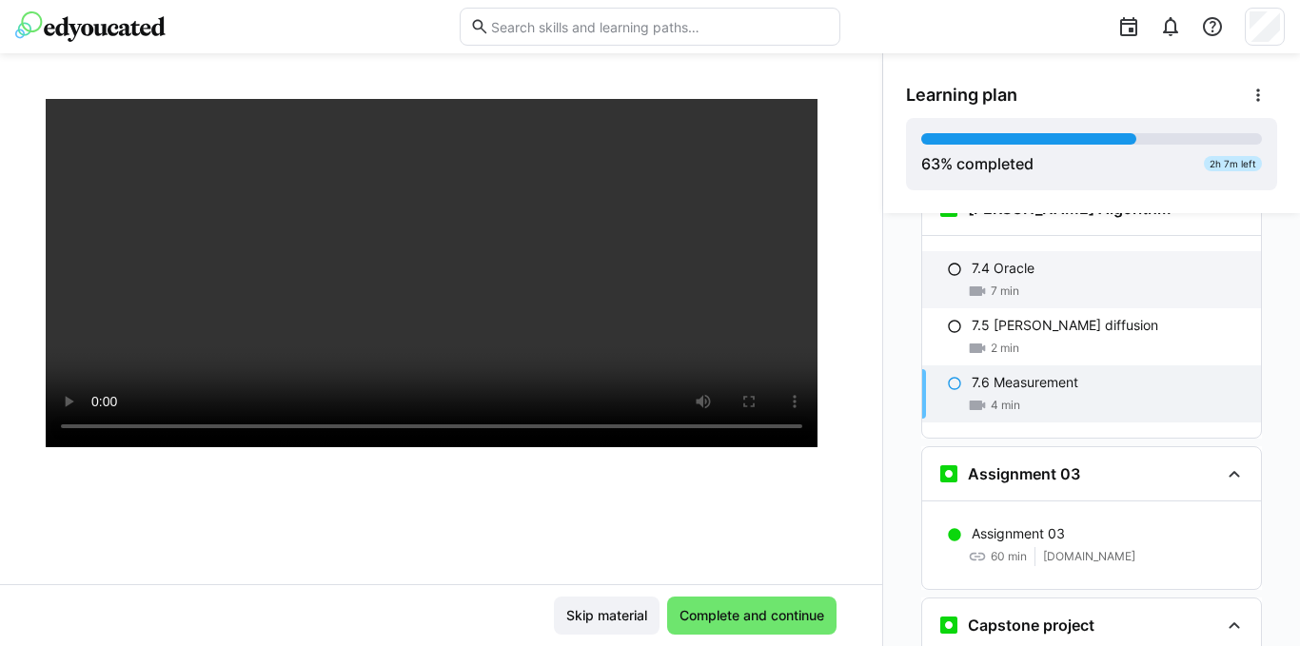
click at [971, 259] on p "7.4 Oracle" at bounding box center [1002, 268] width 63 height 19
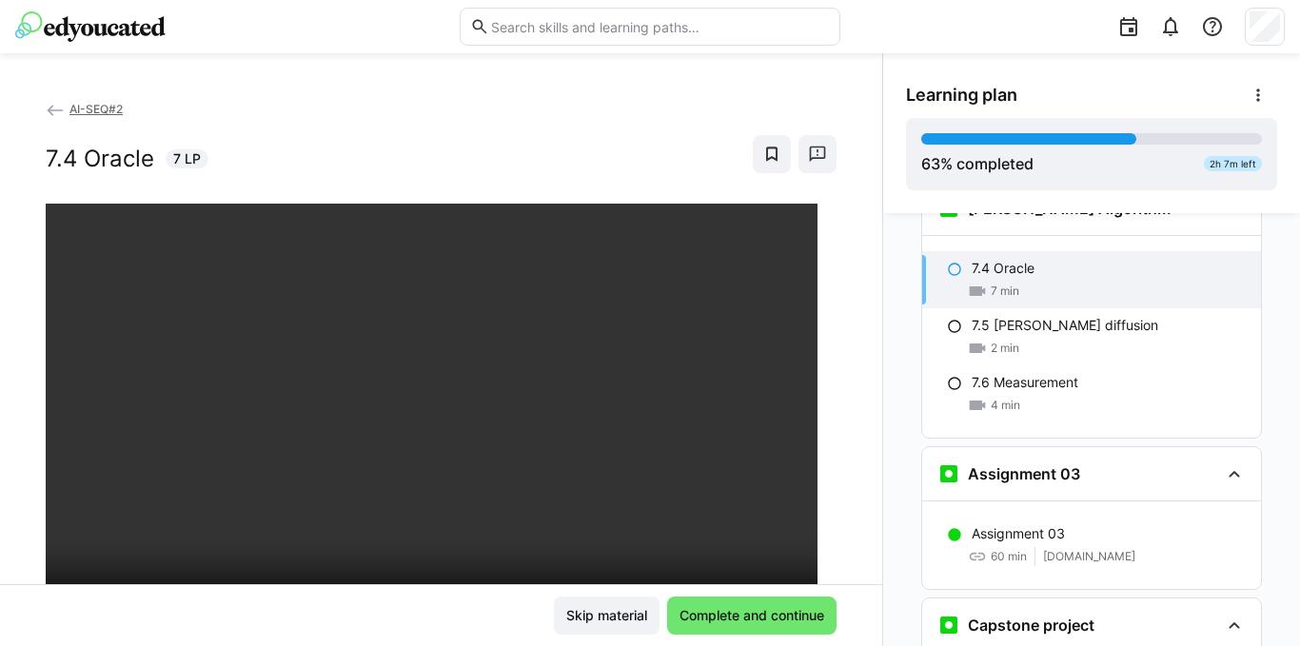
scroll to position [95, 0]
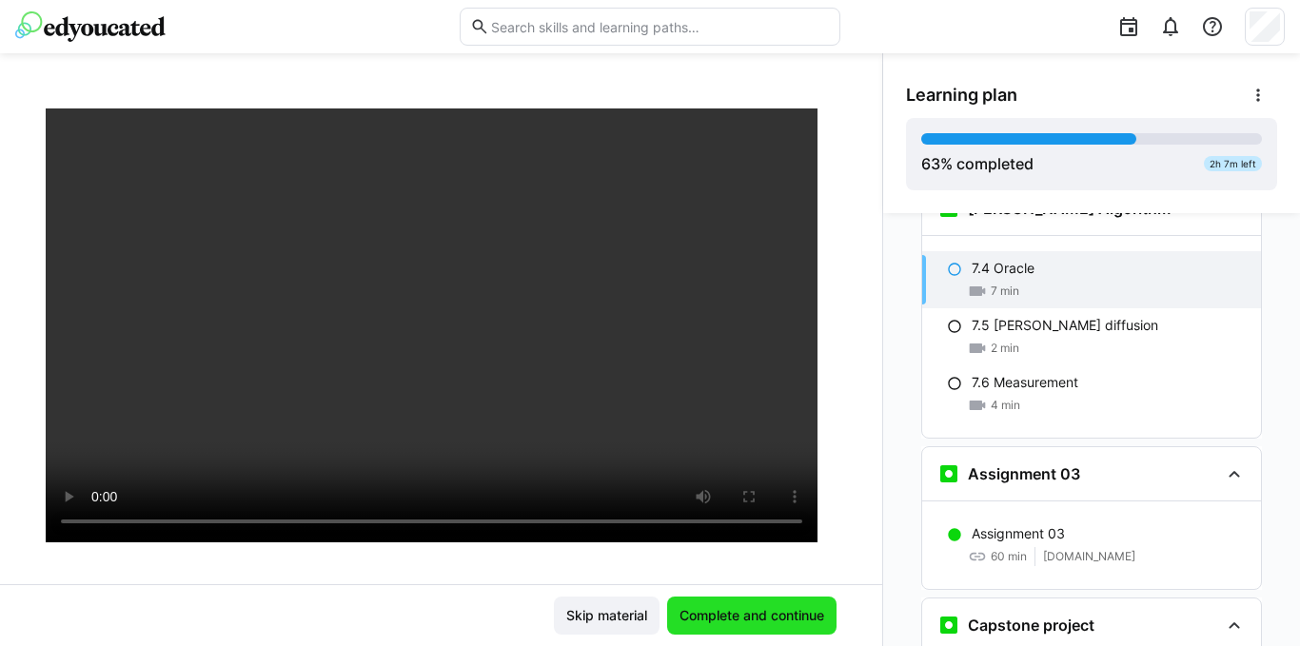
click at [751, 616] on span "Complete and continue" at bounding box center [752, 615] width 150 height 19
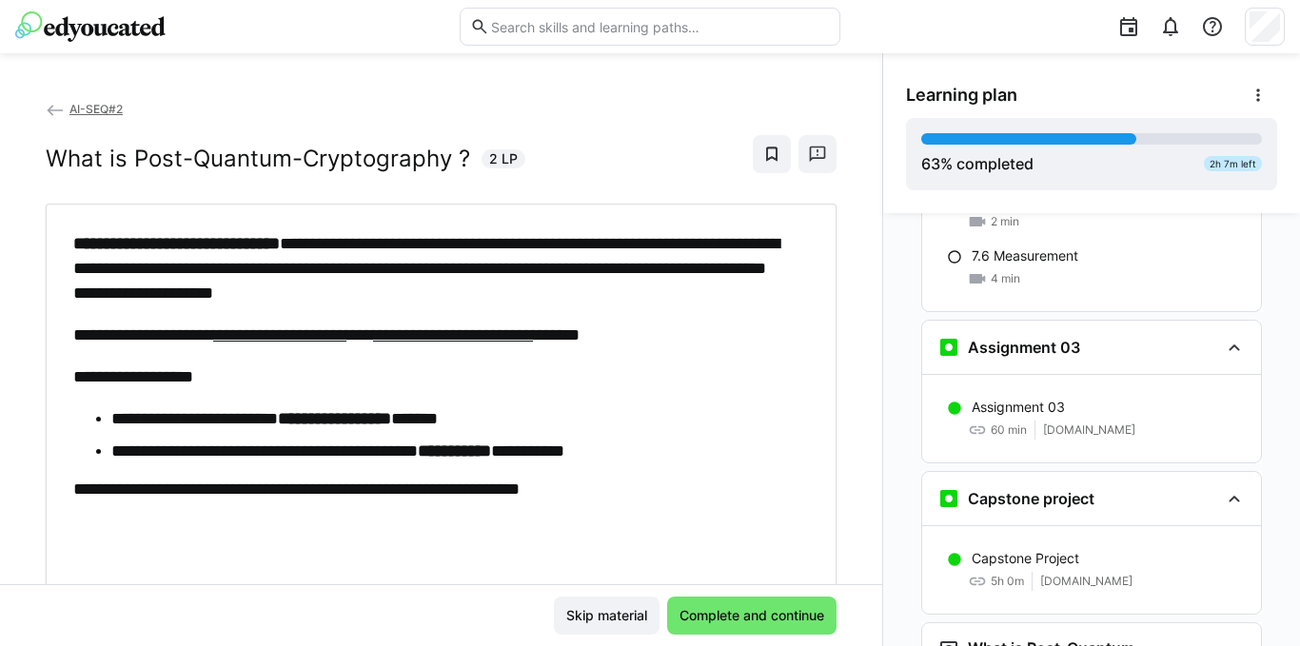
scroll to position [3120, 0]
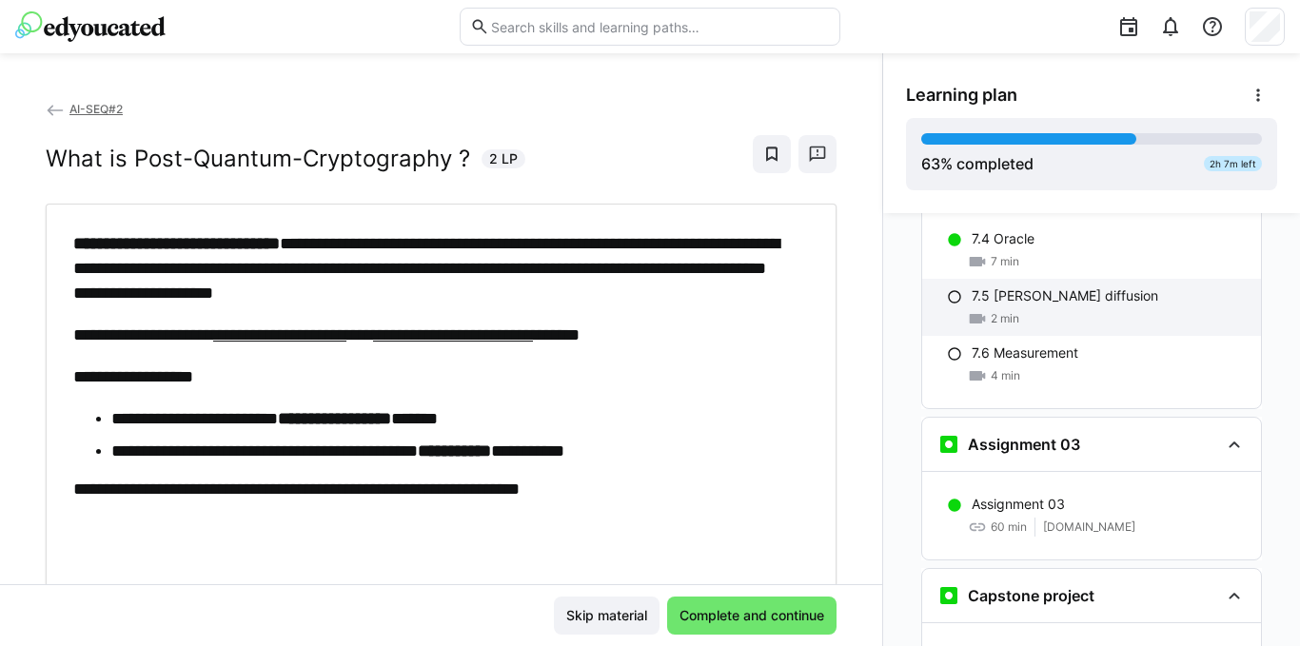
click at [1018, 286] on p "7.5 [PERSON_NAME] diffusion" at bounding box center [1064, 295] width 186 height 19
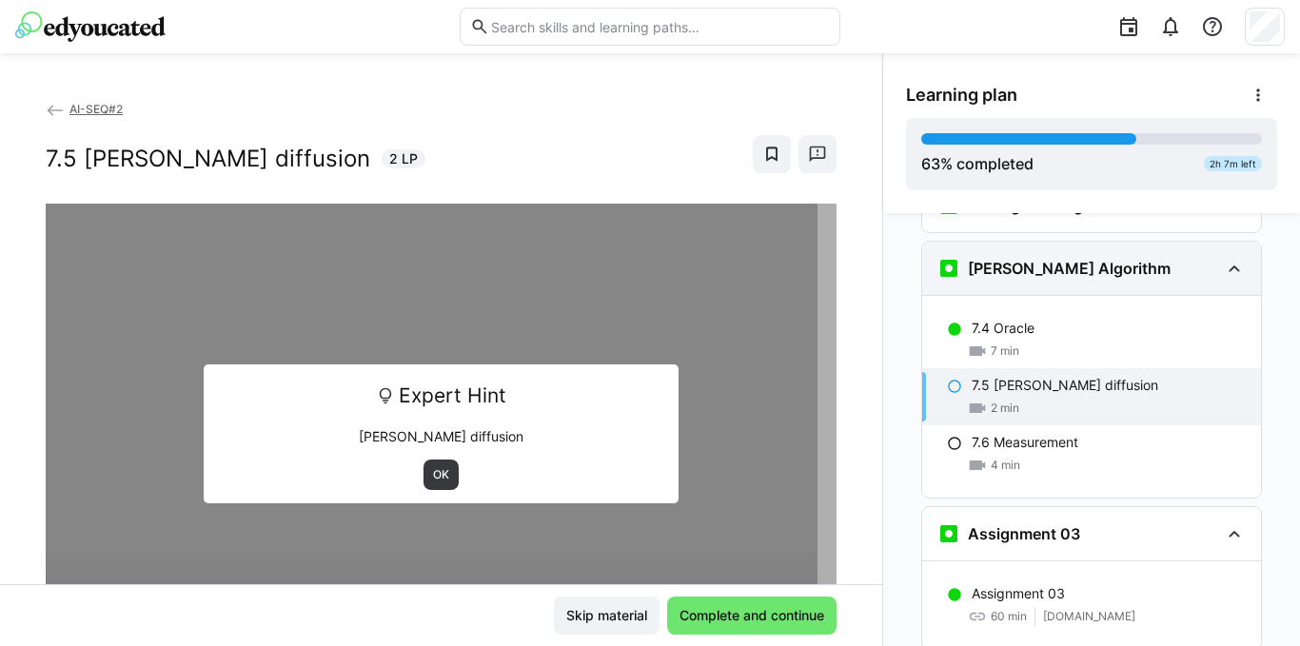
scroll to position [3028, 0]
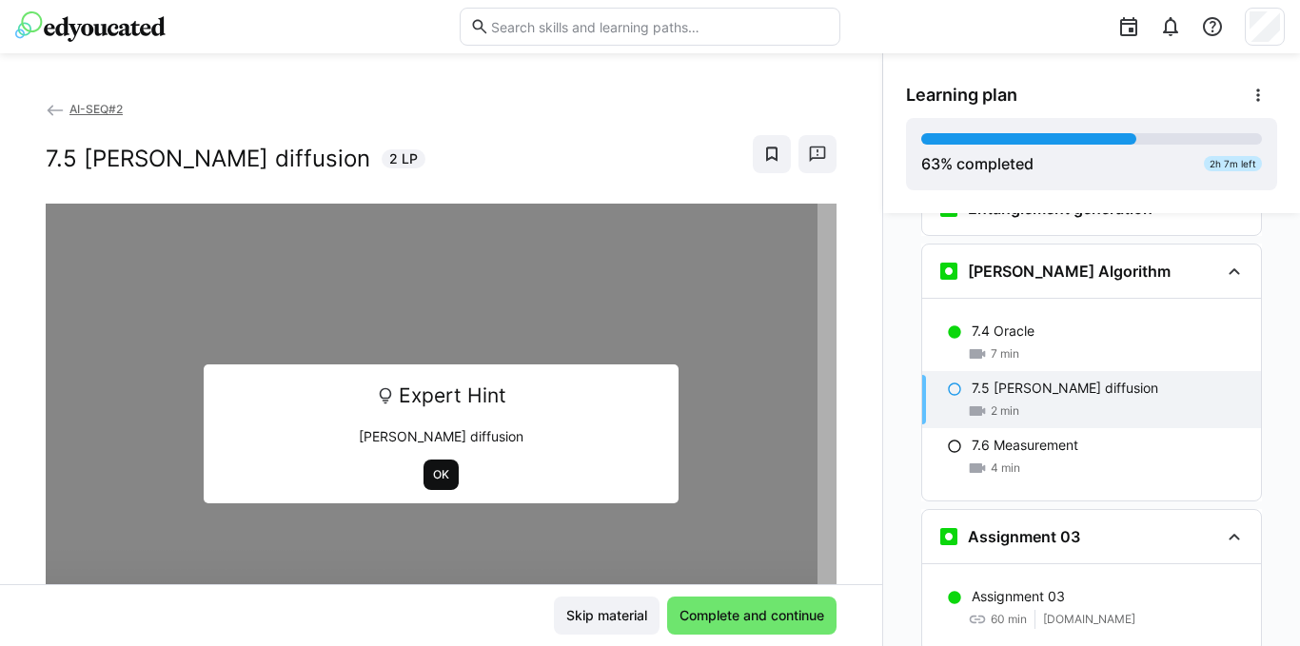
click at [431, 474] on span "OK" at bounding box center [441, 474] width 20 height 15
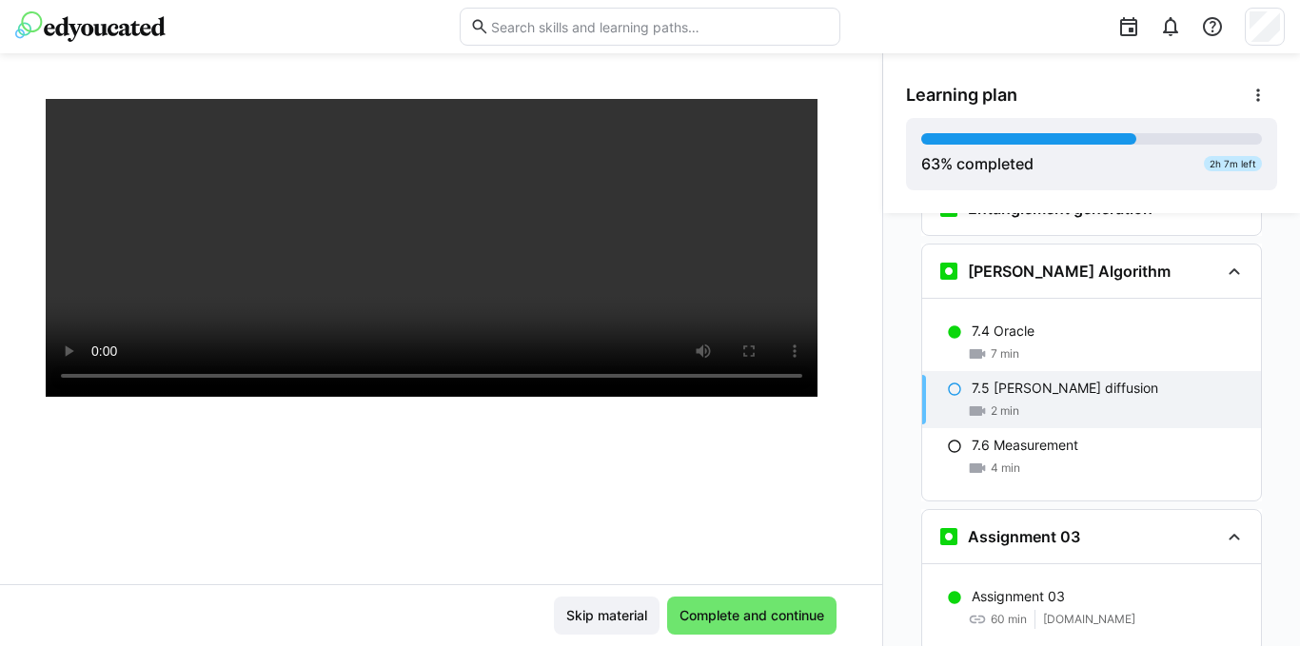
scroll to position [285, 0]
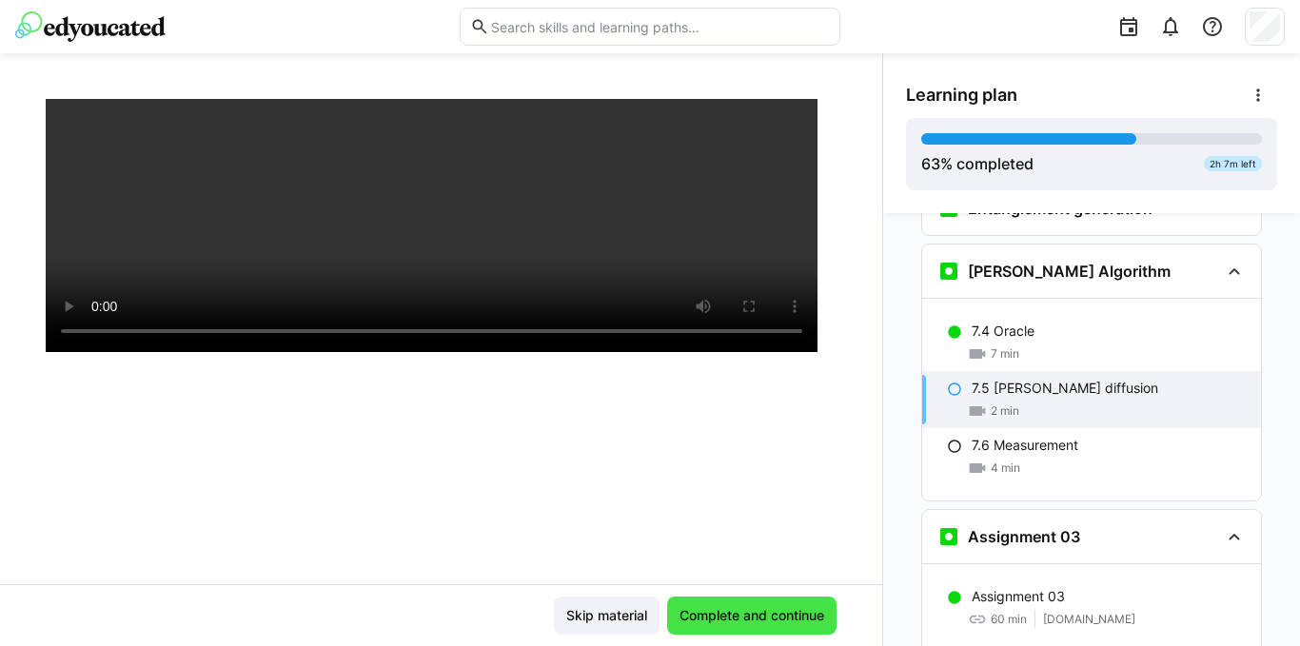
click at [762, 622] on span "Complete and continue" at bounding box center [752, 615] width 150 height 19
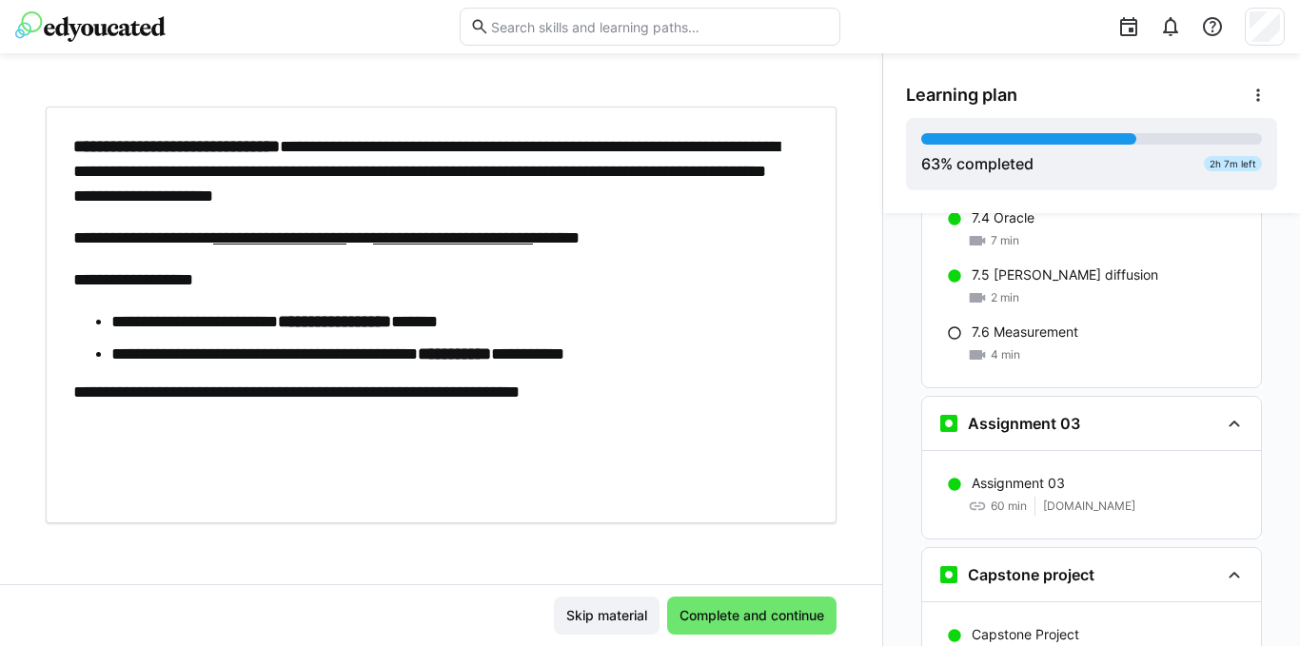
scroll to position [3120, 0]
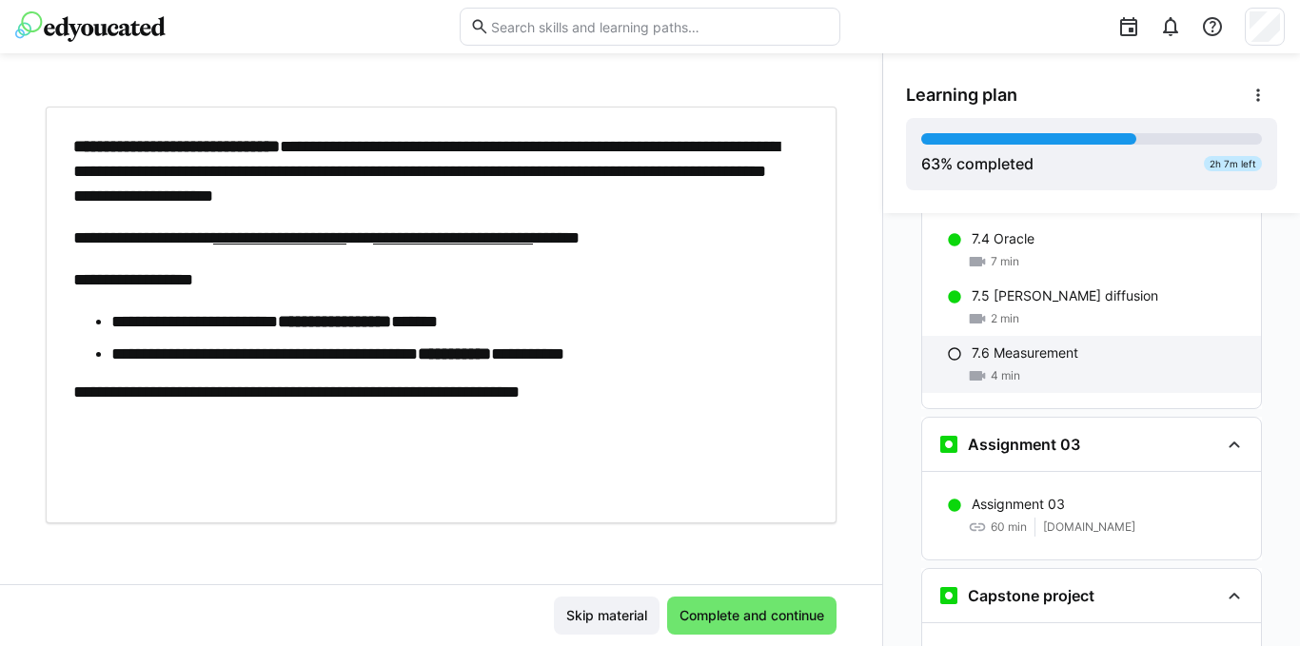
click at [1013, 366] on div "4 min" at bounding box center [1108, 375] width 274 height 19
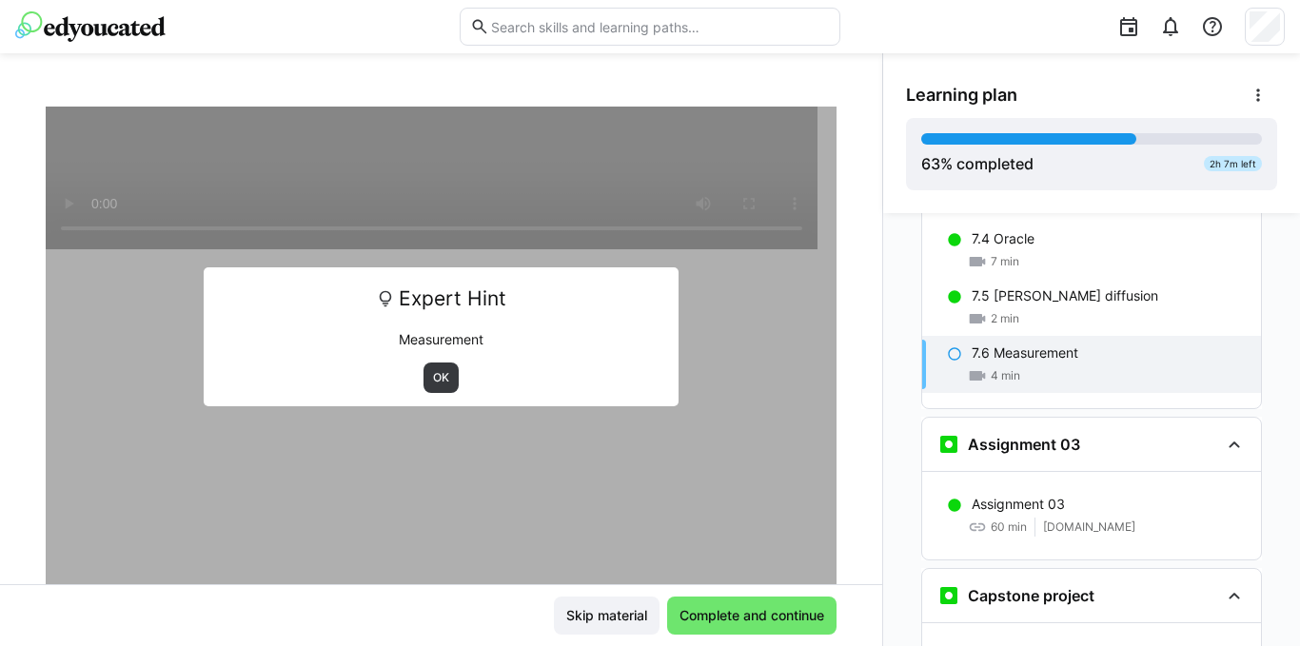
scroll to position [3028, 0]
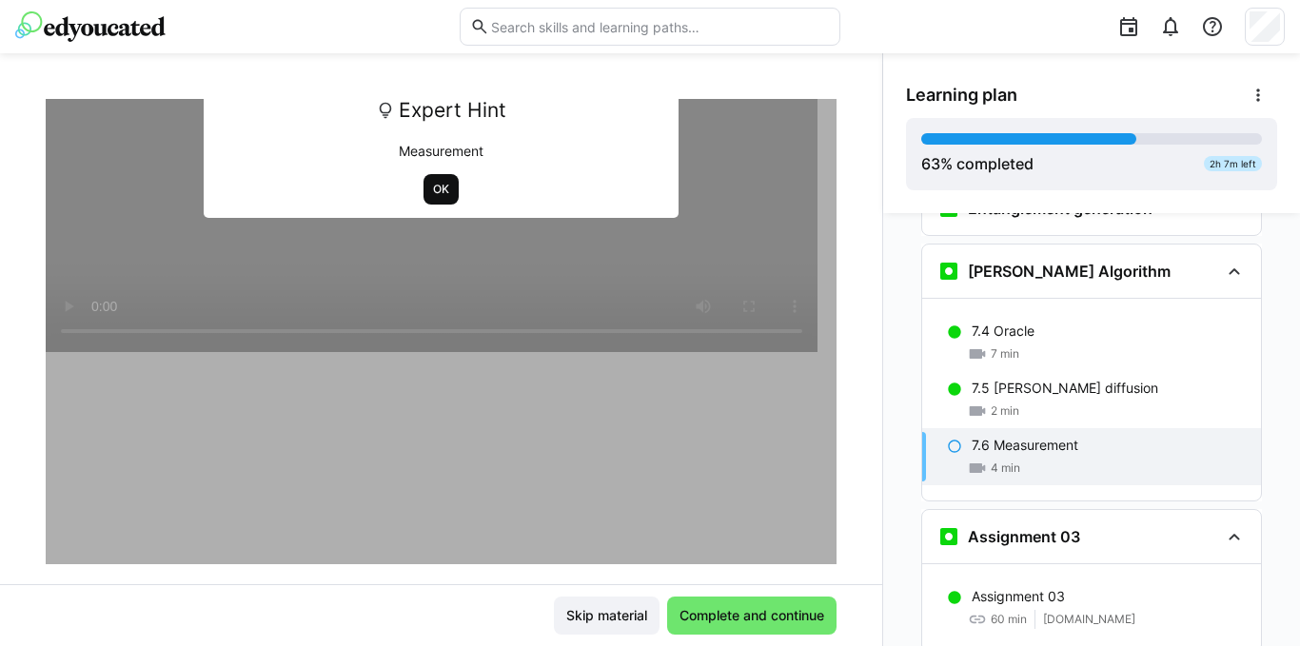
click at [431, 191] on span "OK" at bounding box center [441, 189] width 20 height 15
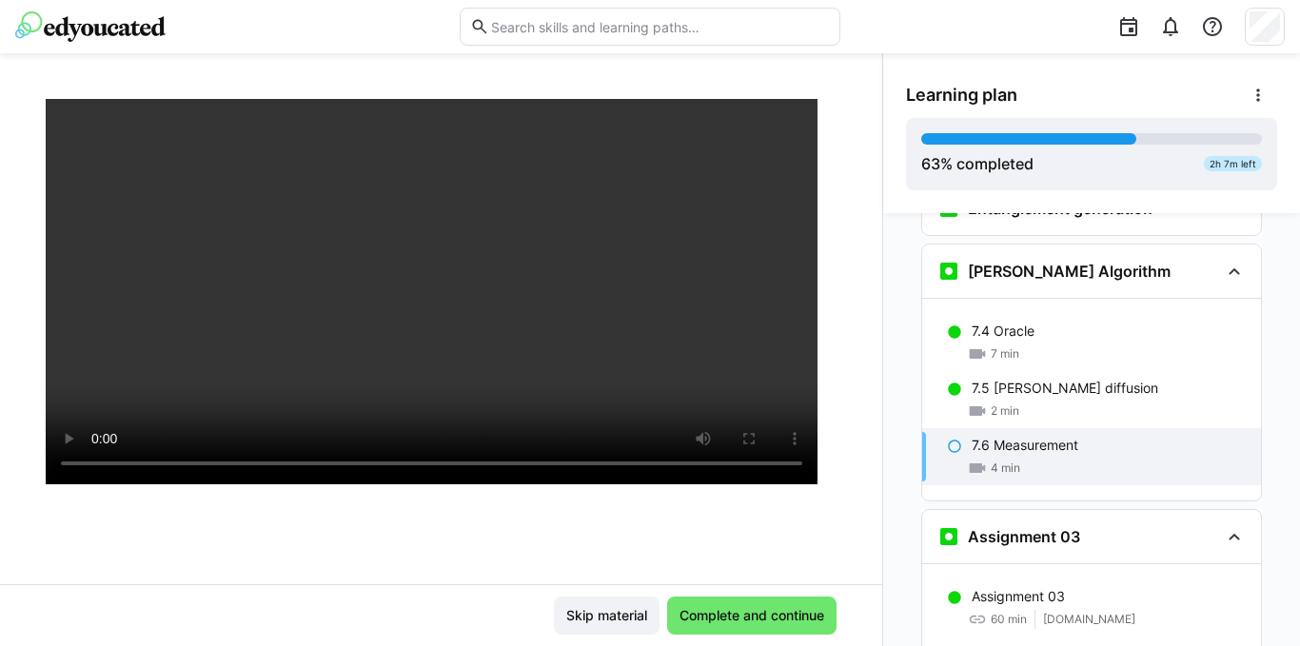
scroll to position [190, 0]
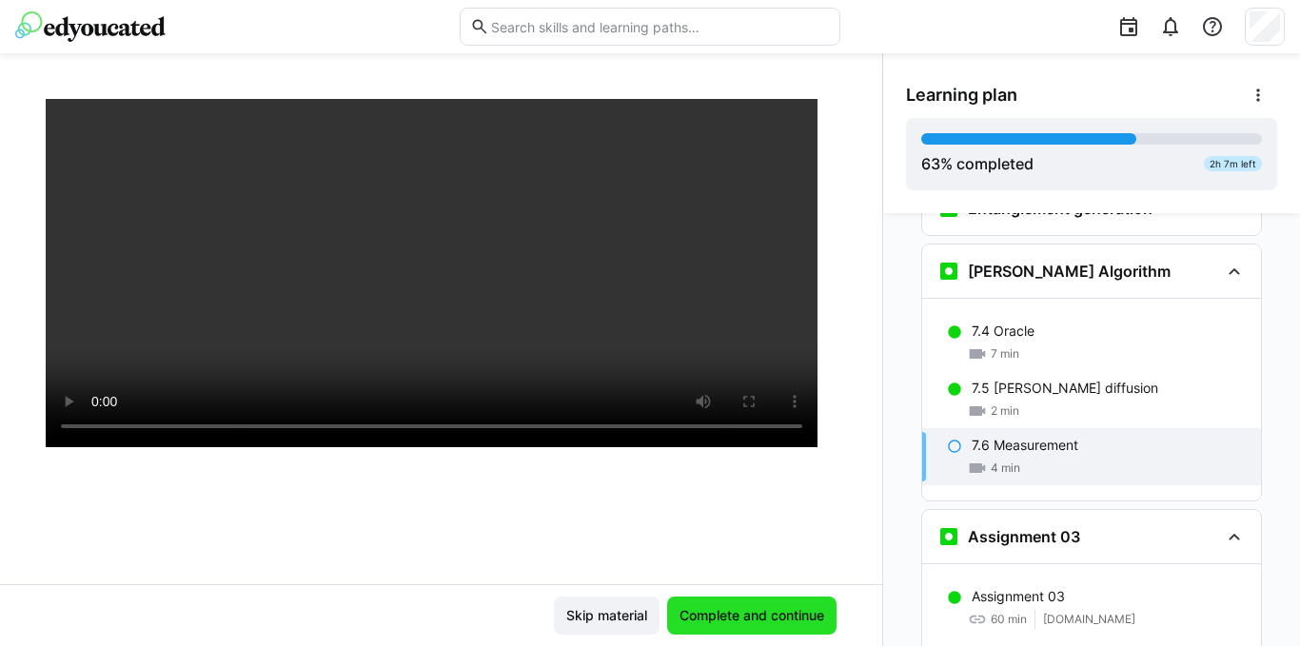
click at [728, 618] on span "Complete and continue" at bounding box center [752, 615] width 150 height 19
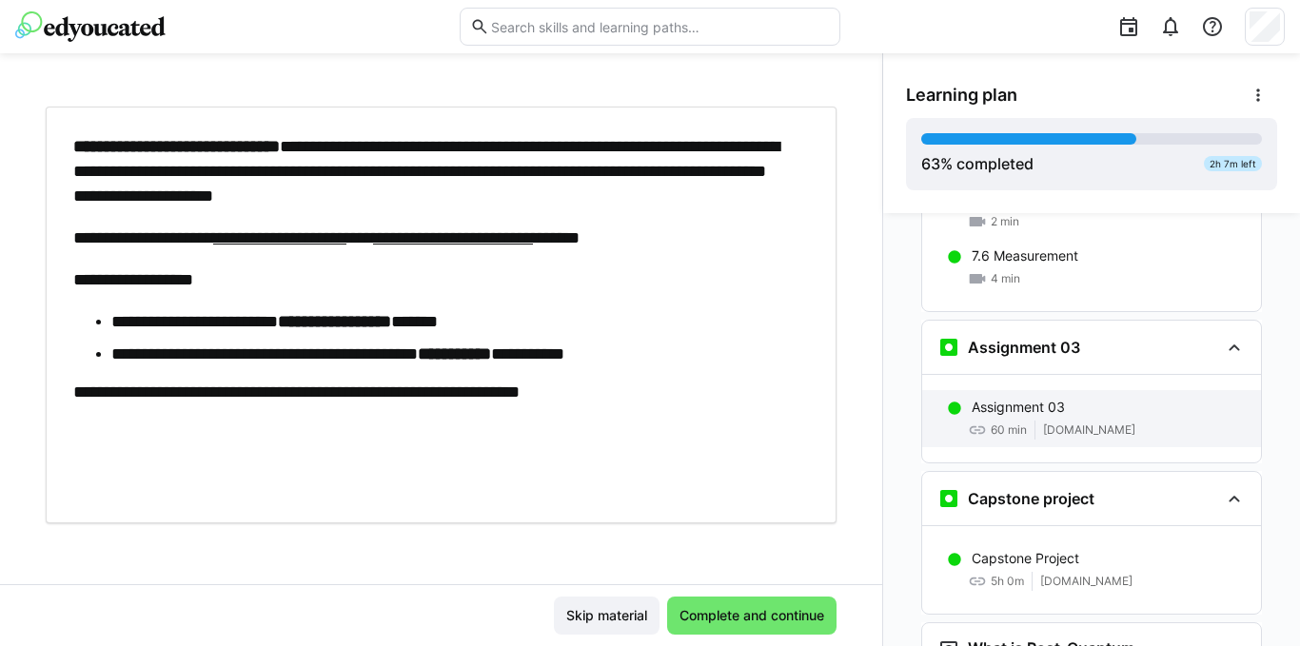
scroll to position [3215, 0]
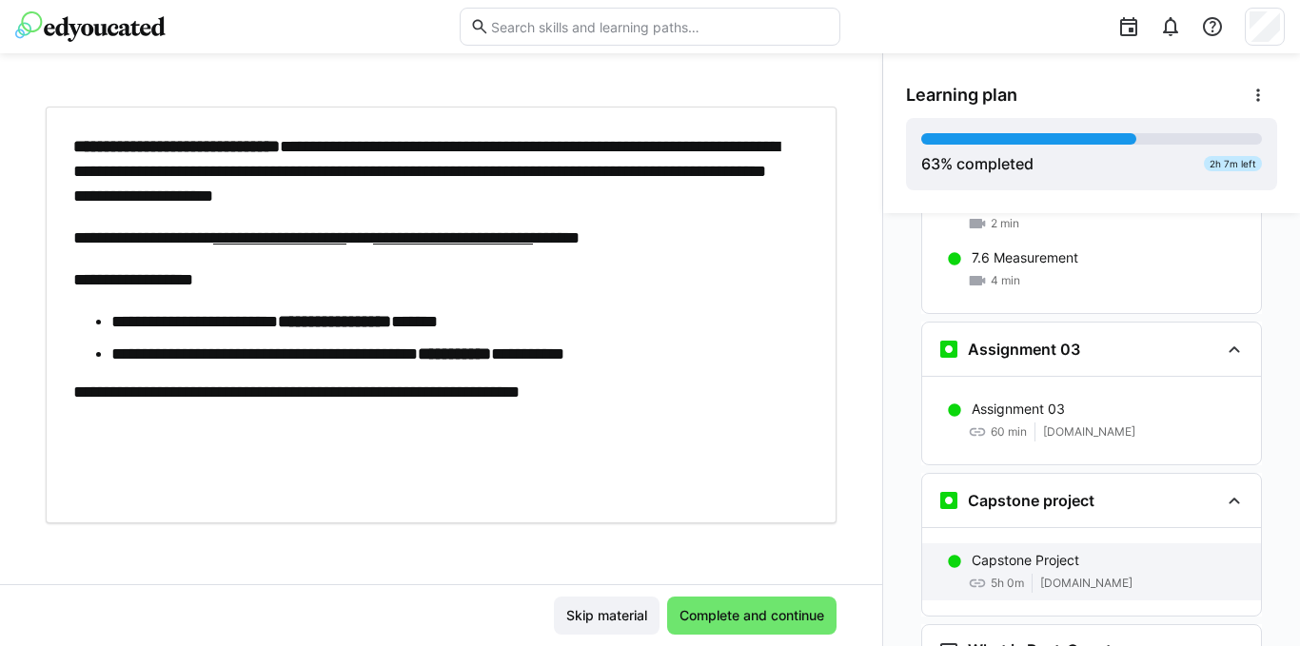
click at [1043, 551] on p "Capstone Project" at bounding box center [1025, 560] width 108 height 19
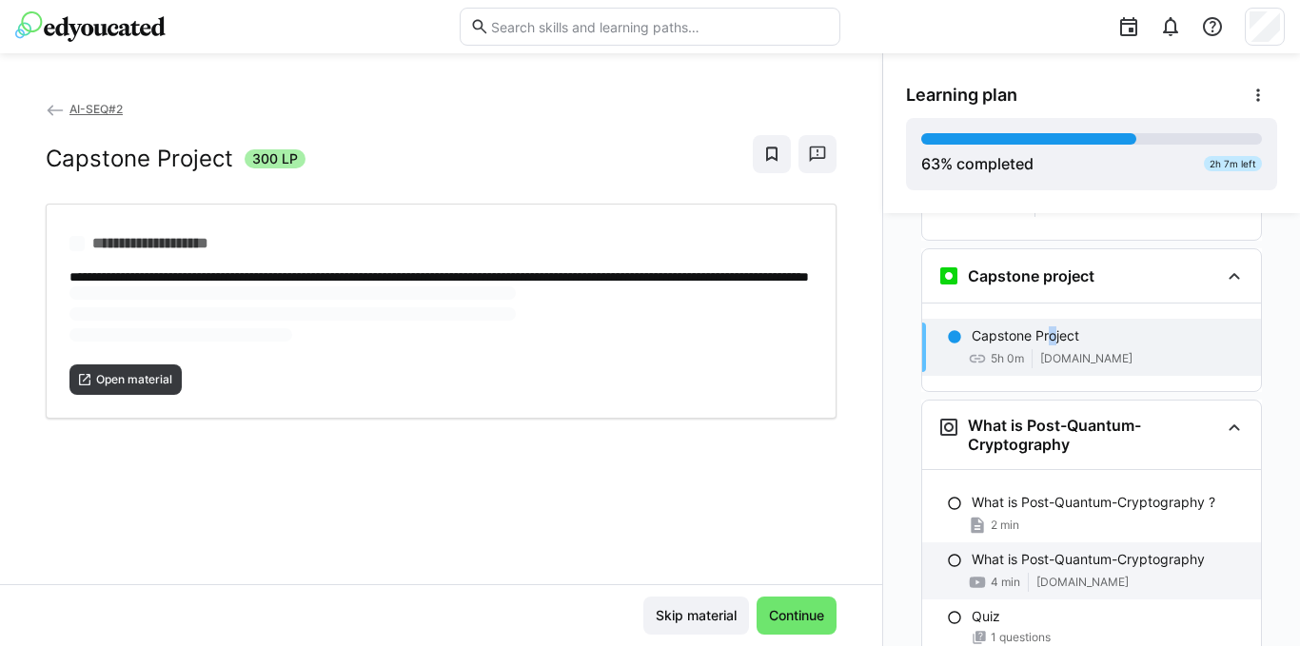
scroll to position [3444, 0]
